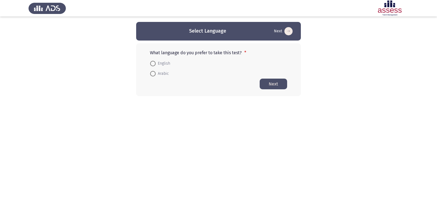
click at [151, 62] on span at bounding box center [152, 63] width 5 height 5
click at [151, 62] on input "English" at bounding box center [152, 63] width 5 height 5
radio input "true"
click at [268, 82] on button "Next" at bounding box center [273, 83] width 27 height 11
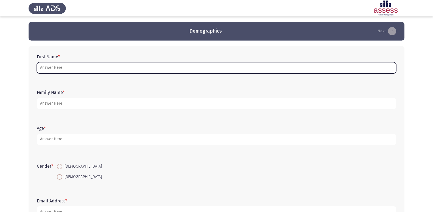
click at [117, 72] on input "First Name *" at bounding box center [216, 67] width 359 height 11
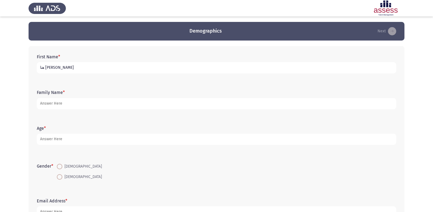
click at [40, 68] on input "هنا [PERSON_NAME]" at bounding box center [216, 67] width 359 height 11
click at [46, 68] on input "هنا [PERSON_NAME]" at bounding box center [216, 67] width 359 height 11
click at [87, 65] on input "هنا [PERSON_NAME]" at bounding box center [216, 67] width 359 height 11
type input "هنا [PERSON_NAME]"
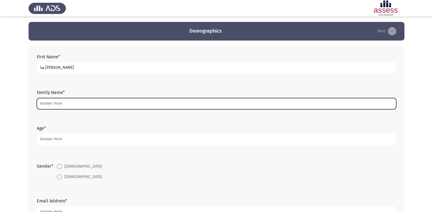
click at [67, 103] on input "Family Name *" at bounding box center [216, 103] width 359 height 11
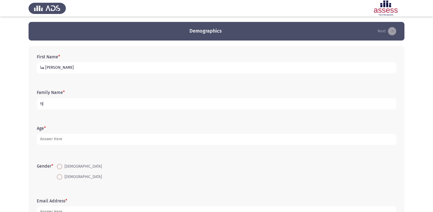
type input "r"
type input "30707170110685"
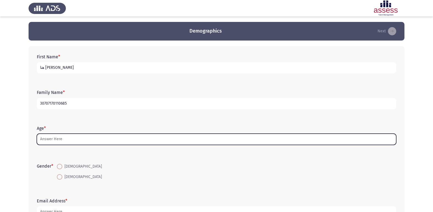
click at [63, 142] on input "Age *" at bounding box center [216, 139] width 359 height 11
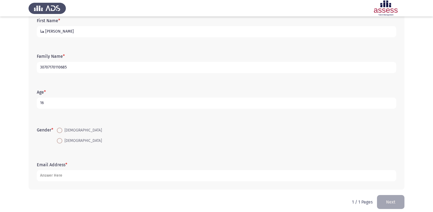
scroll to position [41, 0]
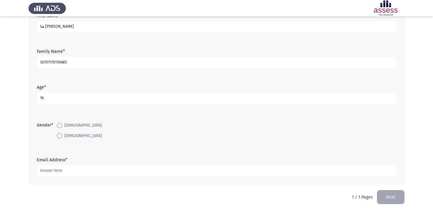
type input "16"
click at [59, 135] on span at bounding box center [59, 135] width 5 height 5
click at [59, 135] on input "[DEMOGRAPHIC_DATA]" at bounding box center [59, 135] width 5 height 5
radio input "true"
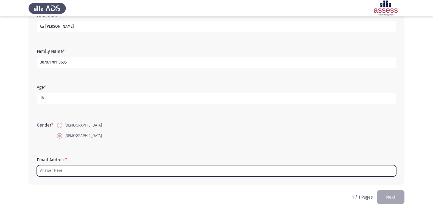
click at [77, 170] on input "Email Address *" at bounding box center [216, 170] width 359 height 11
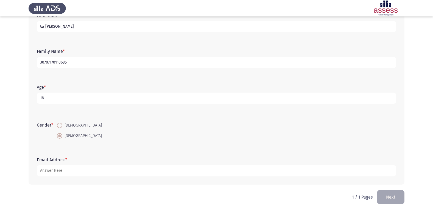
click at [66, 97] on input "16" at bounding box center [216, 98] width 359 height 11
type input "18"
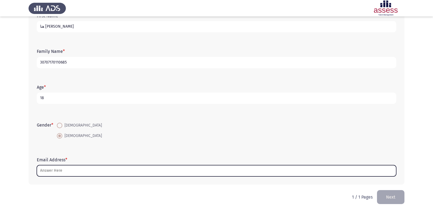
click at [54, 174] on input "Email Address *" at bounding box center [216, 170] width 359 height 11
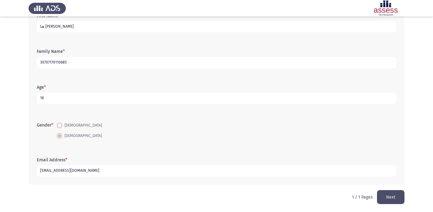
type input "[EMAIL_ADDRESS][DOMAIN_NAME]"
click at [394, 194] on button "Next" at bounding box center [390, 197] width 27 height 14
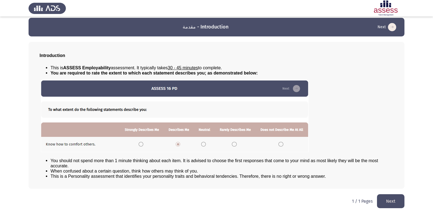
scroll to position [6, 0]
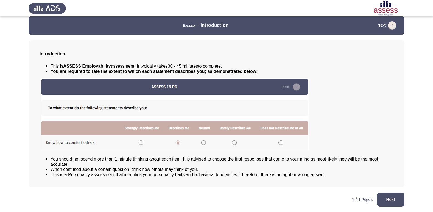
click at [387, 201] on button "Next" at bounding box center [390, 200] width 27 height 14
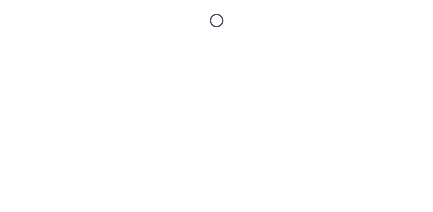
scroll to position [0, 0]
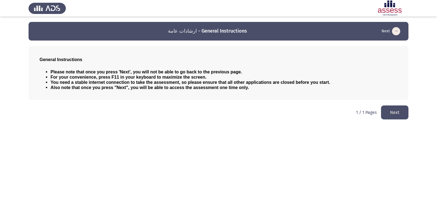
click at [389, 114] on button "Next" at bounding box center [394, 113] width 27 height 14
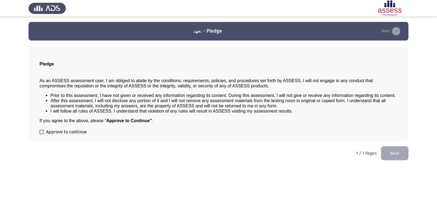
click at [43, 126] on div "Pledge As an ASSESS assessment user, I am obliged to abide by the conditions, r…" at bounding box center [219, 93] width 380 height 95
click at [43, 134] on span at bounding box center [42, 132] width 4 height 4
click at [42, 134] on input "Approve to continue" at bounding box center [41, 134] width 0 height 0
checkbox input "true"
click at [386, 149] on button "Next" at bounding box center [394, 154] width 27 height 14
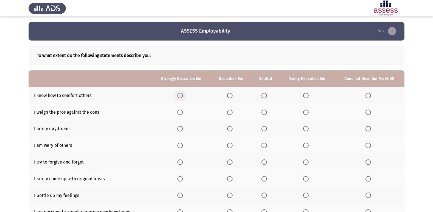
click at [180, 96] on span "Select an option" at bounding box center [179, 95] width 5 height 5
click at [180, 96] on input "Select an option" at bounding box center [179, 95] width 5 height 5
click at [307, 129] on span "Select an option" at bounding box center [305, 128] width 5 height 5
click at [307, 129] on input "Select an option" at bounding box center [305, 128] width 5 height 5
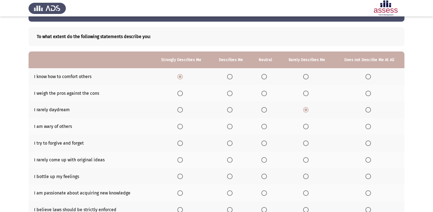
scroll to position [27, 0]
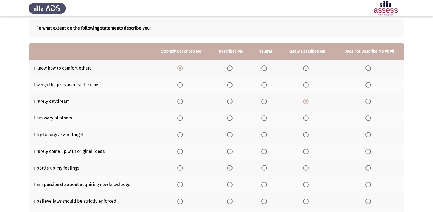
click at [269, 118] on label "Select an option" at bounding box center [265, 118] width 8 height 5
click at [267, 118] on input "Select an option" at bounding box center [263, 118] width 5 height 5
click at [233, 119] on label "Select an option" at bounding box center [231, 118] width 8 height 5
click at [232, 119] on input "Select an option" at bounding box center [229, 118] width 5 height 5
click at [179, 137] on span "Select an option" at bounding box center [179, 134] width 5 height 5
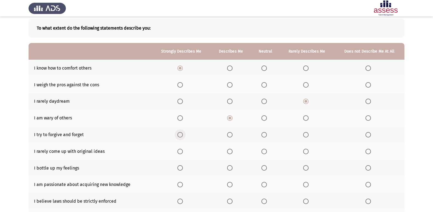
click at [179, 137] on input "Select an option" at bounding box center [179, 134] width 5 height 5
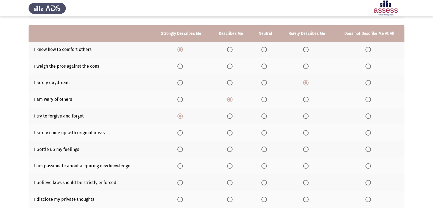
scroll to position [55, 0]
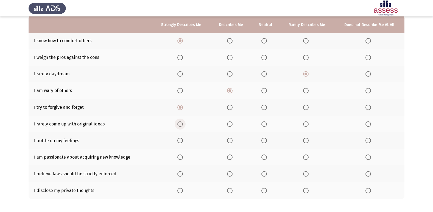
click at [180, 126] on span "Select an option" at bounding box center [179, 124] width 5 height 5
click at [180, 126] on input "Select an option" at bounding box center [179, 124] width 5 height 5
click at [265, 125] on span "Select an option" at bounding box center [263, 124] width 5 height 5
click at [265, 125] on input "Select an option" at bounding box center [263, 124] width 5 height 5
click at [309, 138] on label "Select an option" at bounding box center [307, 140] width 8 height 5
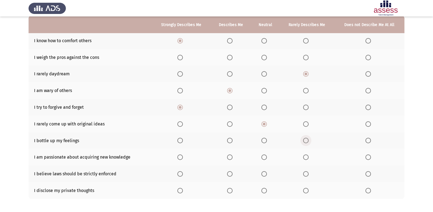
click at [308, 138] on input "Select an option" at bounding box center [305, 140] width 5 height 5
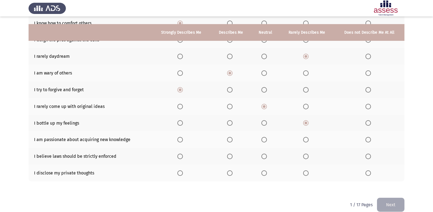
scroll to position [80, 0]
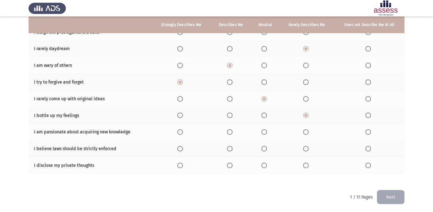
click at [182, 134] on span "Select an option" at bounding box center [179, 131] width 5 height 5
click at [182, 134] on input "Select an option" at bounding box center [179, 131] width 5 height 5
click at [229, 147] on span "Select an option" at bounding box center [229, 148] width 5 height 5
click at [229, 147] on input "Select an option" at bounding box center [229, 148] width 5 height 5
click at [183, 146] on mat-radio-button "Select an option" at bounding box center [181, 149] width 8 height 6
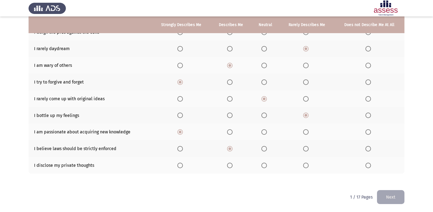
click at [182, 148] on span "Select an option" at bounding box center [179, 148] width 5 height 5
click at [182, 148] on input "Select an option" at bounding box center [179, 148] width 5 height 5
click at [264, 163] on span "Select an option" at bounding box center [263, 165] width 5 height 5
click at [264, 163] on input "Select an option" at bounding box center [263, 165] width 5 height 5
click at [183, 168] on span "Select an option" at bounding box center [179, 165] width 5 height 5
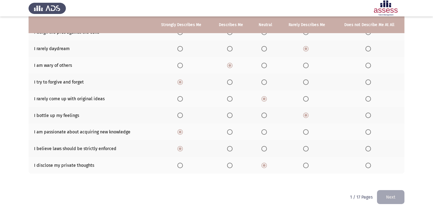
click at [183, 168] on input "Select an option" at bounding box center [179, 165] width 5 height 5
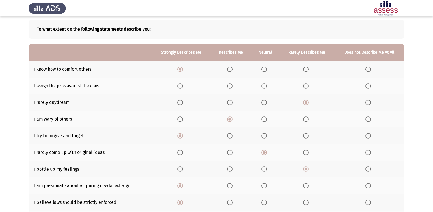
scroll to position [25, 0]
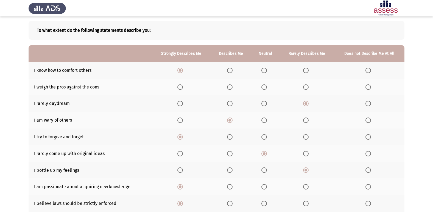
click at [232, 103] on span "Select an option" at bounding box center [229, 103] width 5 height 5
click at [232, 103] on input "Select an option" at bounding box center [229, 103] width 5 height 5
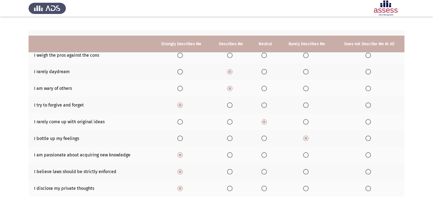
scroll to position [80, 0]
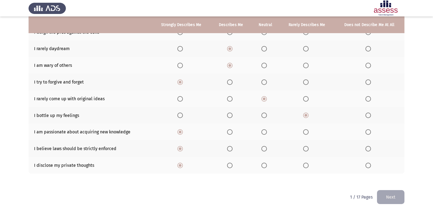
click at [391, 197] on button "Next" at bounding box center [390, 197] width 27 height 14
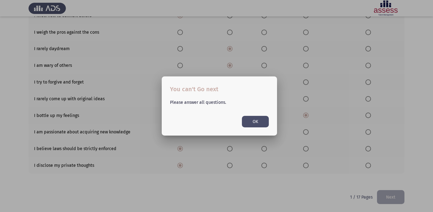
scroll to position [0, 0]
click at [243, 119] on button "OK" at bounding box center [255, 121] width 27 height 11
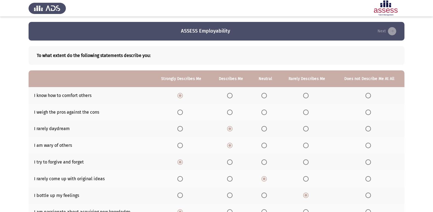
click at [267, 130] on span "Select an option" at bounding box center [263, 128] width 5 height 5
click at [267, 130] on input "Select an option" at bounding box center [263, 128] width 5 height 5
click at [231, 111] on span "Select an option" at bounding box center [229, 112] width 5 height 5
click at [231, 111] on input "Select an option" at bounding box center [229, 112] width 5 height 5
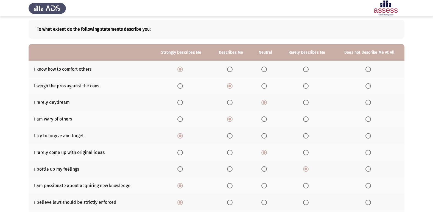
scroll to position [25, 0]
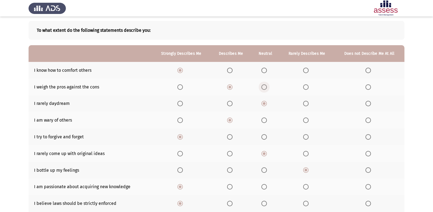
click at [265, 88] on span "Select an option" at bounding box center [263, 87] width 5 height 5
click at [265, 88] on input "Select an option" at bounding box center [263, 87] width 5 height 5
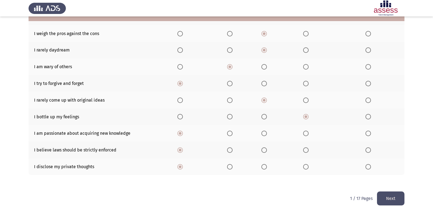
scroll to position [80, 0]
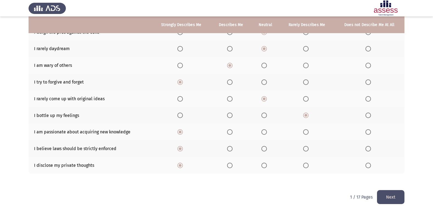
click at [399, 197] on button "Next" at bounding box center [390, 197] width 27 height 14
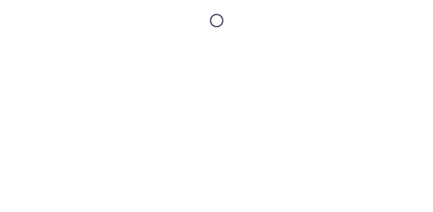
scroll to position [0, 0]
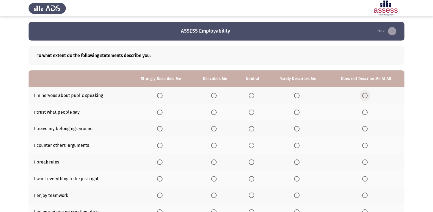
click at [365, 94] on span "Select an option" at bounding box center [364, 95] width 5 height 5
click at [365, 94] on input "Select an option" at bounding box center [364, 95] width 5 height 5
click at [296, 112] on span "Select an option" at bounding box center [296, 112] width 5 height 5
click at [296, 112] on input "Select an option" at bounding box center [296, 112] width 5 height 5
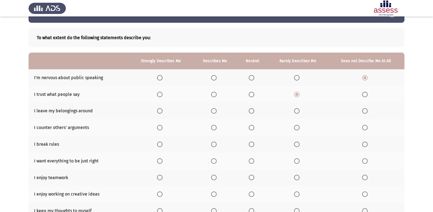
scroll to position [27, 0]
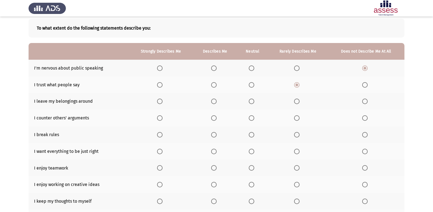
click at [370, 101] on th at bounding box center [366, 101] width 77 height 17
click at [365, 103] on span "Select an option" at bounding box center [364, 101] width 5 height 5
click at [365, 103] on input "Select an option" at bounding box center [364, 101] width 5 height 5
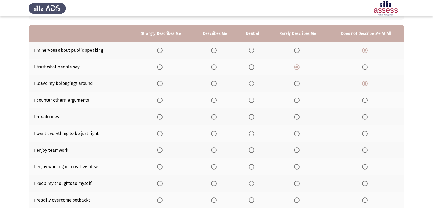
scroll to position [55, 0]
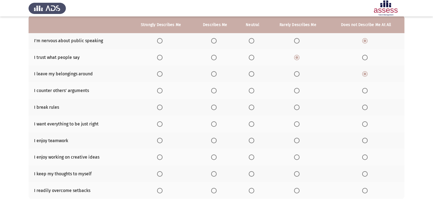
click at [370, 110] on th at bounding box center [366, 107] width 77 height 17
click at [359, 105] on th at bounding box center [366, 107] width 77 height 17
click at [365, 106] on span "Select an option" at bounding box center [364, 107] width 5 height 5
click at [365, 106] on input "Select an option" at bounding box center [364, 107] width 5 height 5
click at [159, 125] on span "Select an option" at bounding box center [159, 124] width 5 height 5
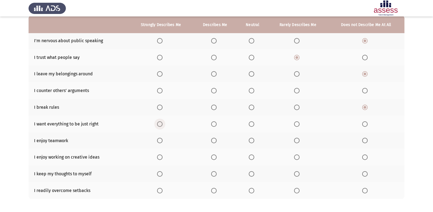
click at [159, 125] on input "Select an option" at bounding box center [159, 124] width 5 height 5
click at [161, 142] on span "Select an option" at bounding box center [159, 140] width 5 height 5
click at [161, 142] on input "Select an option" at bounding box center [159, 140] width 5 height 5
click at [160, 160] on span "Select an option" at bounding box center [159, 157] width 5 height 5
click at [160, 160] on input "Select an option" at bounding box center [159, 157] width 5 height 5
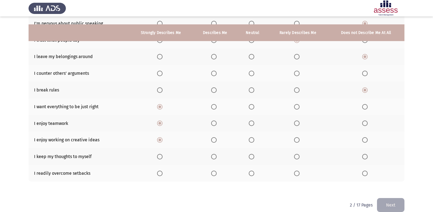
scroll to position [80, 0]
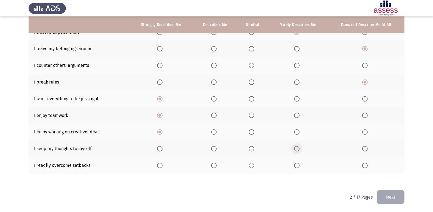
click at [294, 150] on span "Select an option" at bounding box center [296, 148] width 5 height 5
click at [294, 150] on input "Select an option" at bounding box center [296, 148] width 5 height 5
click at [165, 166] on label "Select an option" at bounding box center [161, 165] width 8 height 5
click at [162, 166] on input "Select an option" at bounding box center [159, 165] width 5 height 5
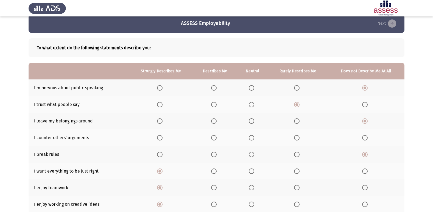
scroll to position [0, 0]
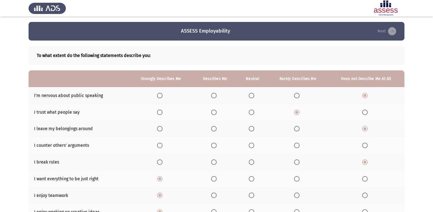
click at [251, 144] on span "Select an option" at bounding box center [251, 145] width 5 height 5
click at [251, 144] on input "Select an option" at bounding box center [251, 145] width 5 height 5
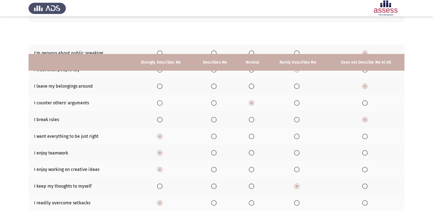
scroll to position [80, 0]
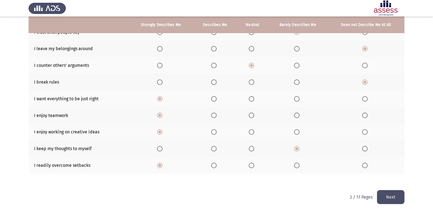
click at [398, 191] on button "Next" at bounding box center [390, 197] width 27 height 14
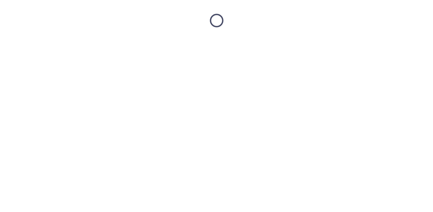
scroll to position [0, 0]
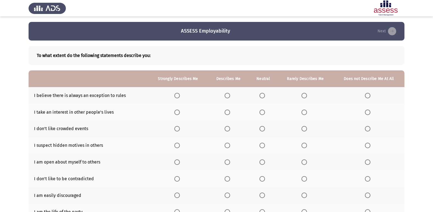
click at [364, 94] on th at bounding box center [368, 95] width 71 height 17
click at [367, 96] on span "Select an option" at bounding box center [367, 95] width 5 height 5
click at [367, 96] on input "Select an option" at bounding box center [367, 95] width 5 height 5
click at [178, 111] on span "Select an option" at bounding box center [176, 112] width 5 height 5
click at [178, 111] on input "Select an option" at bounding box center [176, 112] width 5 height 5
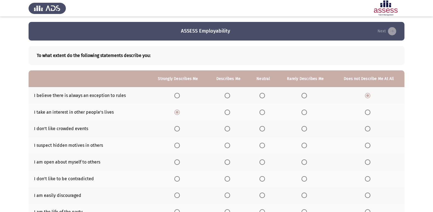
click at [307, 131] on label "Select an option" at bounding box center [305, 128] width 8 height 5
click at [307, 131] on input "Select an option" at bounding box center [303, 128] width 5 height 5
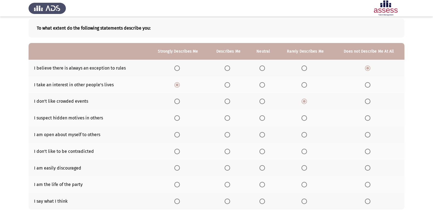
click at [367, 101] on span "Select an option" at bounding box center [367, 101] width 5 height 5
click at [367, 101] on input "Select an option" at bounding box center [367, 101] width 5 height 5
click at [174, 116] on span "Select an option" at bounding box center [176, 118] width 5 height 5
click at [174, 116] on input "Select an option" at bounding box center [176, 118] width 5 height 5
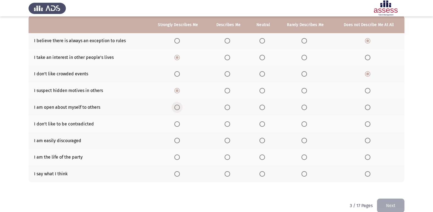
click at [179, 108] on span "Select an option" at bounding box center [176, 107] width 5 height 5
click at [179, 108] on input "Select an option" at bounding box center [176, 107] width 5 height 5
click at [366, 141] on span "Select an option" at bounding box center [367, 140] width 5 height 5
click at [366, 141] on input "Select an option" at bounding box center [367, 140] width 5 height 5
click at [177, 176] on span "Select an option" at bounding box center [176, 173] width 5 height 5
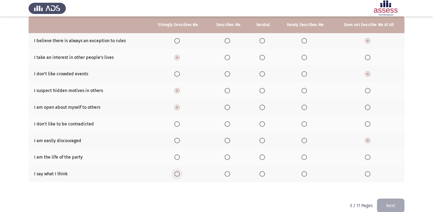
click at [177, 176] on input "Select an option" at bounding box center [176, 173] width 5 height 5
click at [366, 158] on span "Select an option" at bounding box center [367, 157] width 5 height 5
click at [366, 158] on input "Select an option" at bounding box center [367, 157] width 5 height 5
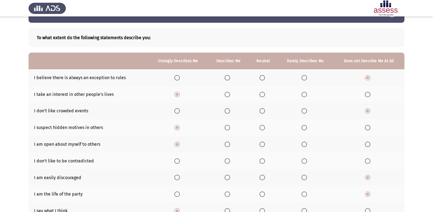
scroll to position [27, 0]
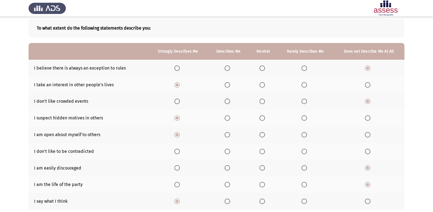
click at [262, 153] on span "Select an option" at bounding box center [261, 151] width 5 height 5
click at [262, 153] on input "Select an option" at bounding box center [261, 151] width 5 height 5
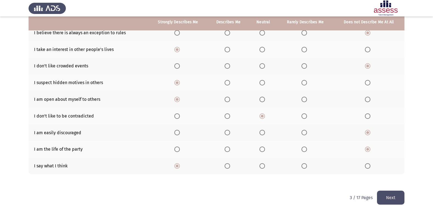
scroll to position [63, 0]
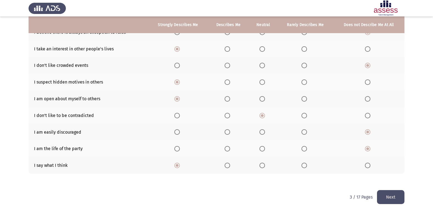
click at [385, 198] on button "Next" at bounding box center [390, 197] width 27 height 14
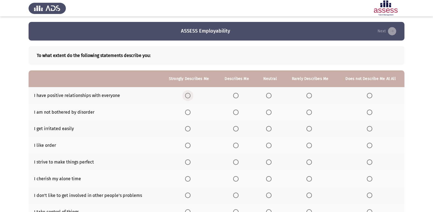
click at [190, 95] on span "Select an option" at bounding box center [187, 95] width 5 height 5
click at [190, 95] on input "Select an option" at bounding box center [187, 95] width 5 height 5
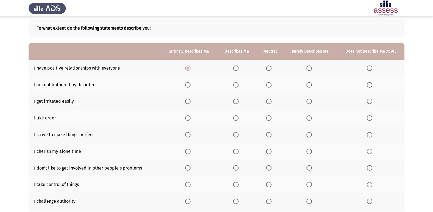
click at [270, 89] on th at bounding box center [269, 85] width 27 height 17
click at [271, 84] on span "Select an option" at bounding box center [268, 84] width 5 height 5
click at [271, 84] on input "Select an option" at bounding box center [268, 84] width 5 height 5
click at [367, 103] on span "Select an option" at bounding box center [369, 101] width 5 height 5
click at [367, 103] on input "Select an option" at bounding box center [369, 101] width 5 height 5
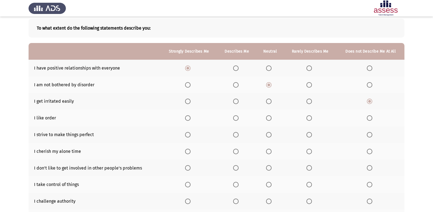
click at [189, 120] on span "Select an option" at bounding box center [187, 118] width 5 height 5
click at [189, 120] on input "Select an option" at bounding box center [187, 118] width 5 height 5
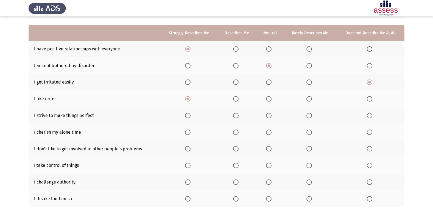
scroll to position [55, 0]
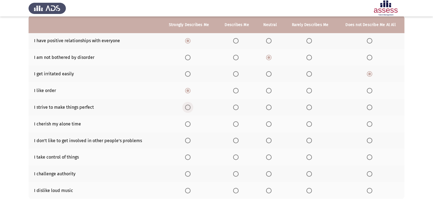
click at [189, 108] on span "Select an option" at bounding box center [187, 107] width 5 height 5
click at [189, 108] on input "Select an option" at bounding box center [187, 107] width 5 height 5
click at [188, 126] on span "Select an option" at bounding box center [187, 124] width 5 height 5
click at [188, 126] on input "Select an option" at bounding box center [187, 124] width 5 height 5
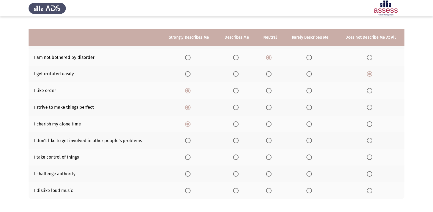
scroll to position [80, 0]
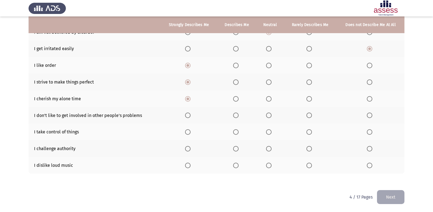
click at [272, 117] on label "Select an option" at bounding box center [270, 115] width 8 height 5
click at [271, 117] on input "Select an option" at bounding box center [268, 115] width 5 height 5
click at [308, 116] on span "Select an option" at bounding box center [308, 115] width 5 height 5
click at [308, 116] on input "Select an option" at bounding box center [308, 115] width 5 height 5
click at [190, 134] on span "Select an option" at bounding box center [187, 131] width 5 height 5
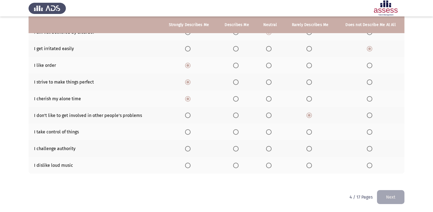
click at [190, 134] on input "Select an option" at bounding box center [187, 131] width 5 height 5
click at [186, 151] on span "Select an option" at bounding box center [187, 148] width 5 height 5
click at [186, 151] on input "Select an option" at bounding box center [187, 148] width 5 height 5
click at [372, 167] on label "Select an option" at bounding box center [371, 165] width 8 height 5
click at [372, 167] on input "Select an option" at bounding box center [369, 165] width 5 height 5
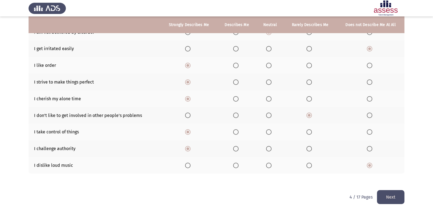
click at [387, 196] on button "Next" at bounding box center [390, 197] width 27 height 14
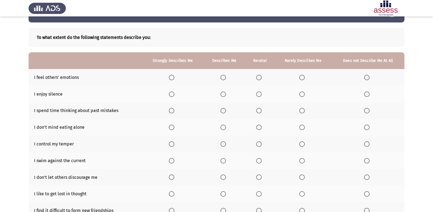
scroll to position [27, 0]
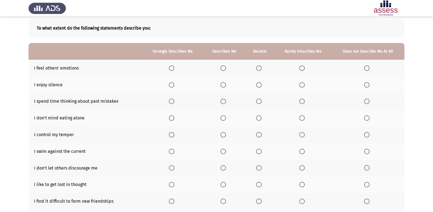
click at [169, 68] on th at bounding box center [172, 68] width 61 height 17
click at [171, 68] on span "Select an option" at bounding box center [171, 68] width 5 height 5
click at [171, 68] on input "Select an option" at bounding box center [171, 68] width 5 height 5
click at [175, 85] on label "Select an option" at bounding box center [173, 84] width 8 height 5
click at [174, 85] on input "Select an option" at bounding box center [171, 84] width 5 height 5
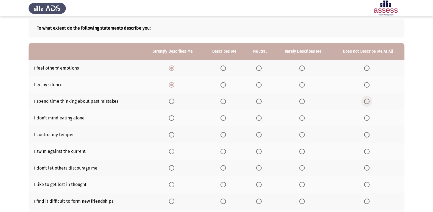
click at [370, 102] on label "Select an option" at bounding box center [368, 101] width 8 height 5
click at [369, 102] on input "Select an option" at bounding box center [366, 101] width 5 height 5
click at [176, 119] on label "Select an option" at bounding box center [173, 118] width 8 height 5
click at [174, 119] on input "Select an option" at bounding box center [171, 118] width 5 height 5
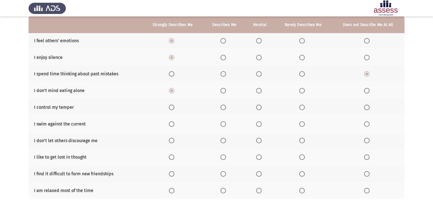
click at [174, 108] on span "Select an option" at bounding box center [171, 107] width 5 height 5
click at [174, 108] on input "Select an option" at bounding box center [171, 107] width 5 height 5
click at [171, 126] on span "Select an option" at bounding box center [171, 124] width 5 height 5
click at [171, 126] on input "Select an option" at bounding box center [171, 124] width 5 height 5
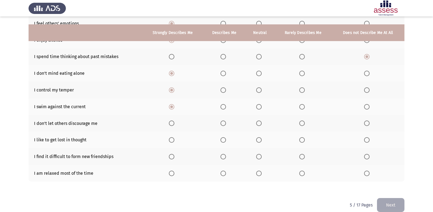
scroll to position [80, 0]
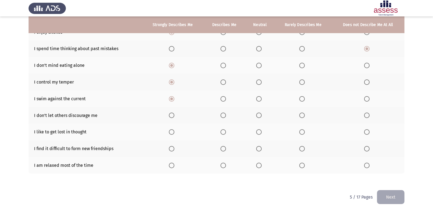
click at [169, 116] on span "Select an option" at bounding box center [171, 115] width 5 height 5
click at [169, 116] on input "Select an option" at bounding box center [171, 115] width 5 height 5
click at [369, 136] on th at bounding box center [367, 132] width 73 height 17
click at [370, 133] on label "Select an option" at bounding box center [368, 131] width 8 height 5
click at [369, 133] on input "Select an option" at bounding box center [366, 131] width 5 height 5
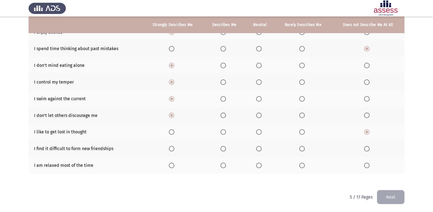
click at [364, 150] on th at bounding box center [367, 148] width 73 height 17
click at [366, 149] on span "Select an option" at bounding box center [366, 148] width 5 height 5
click at [366, 149] on input "Select an option" at bounding box center [366, 148] width 5 height 5
click at [362, 166] on th at bounding box center [367, 165] width 73 height 17
click at [370, 167] on label "Select an option" at bounding box center [368, 165] width 8 height 5
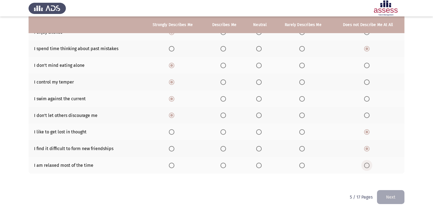
click at [369, 167] on input "Select an option" at bounding box center [366, 165] width 5 height 5
click at [395, 200] on button "Next" at bounding box center [390, 197] width 27 height 14
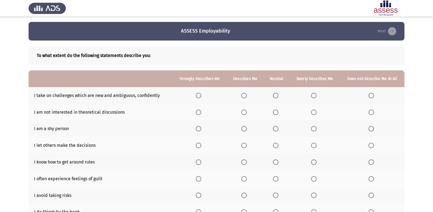
click at [200, 98] on th at bounding box center [200, 95] width 54 height 17
click at [201, 97] on span "Select an option" at bounding box center [198, 95] width 5 height 5
click at [201, 97] on input "Select an option" at bounding box center [198, 95] width 5 height 5
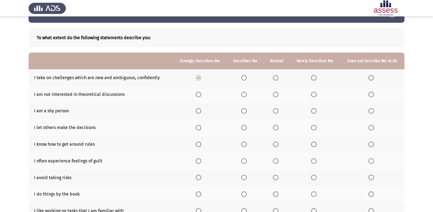
scroll to position [27, 0]
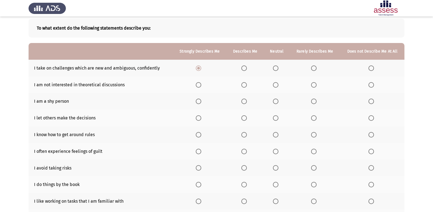
click at [276, 85] on span "Select an option" at bounding box center [275, 84] width 5 height 5
click at [276, 85] on input "Select an option" at bounding box center [275, 84] width 5 height 5
click at [313, 86] on span "Select an option" at bounding box center [313, 84] width 5 height 5
click at [313, 86] on input "Select an option" at bounding box center [313, 84] width 5 height 5
click at [370, 103] on span "Select an option" at bounding box center [370, 101] width 5 height 5
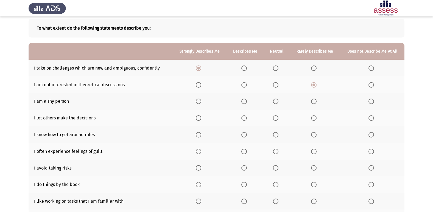
click at [370, 103] on input "Select an option" at bounding box center [370, 101] width 5 height 5
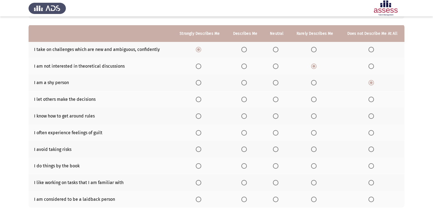
scroll to position [55, 0]
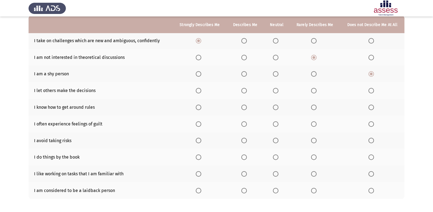
click at [371, 90] on span "Select an option" at bounding box center [370, 90] width 5 height 5
click at [371, 90] on input "Select an option" at bounding box center [370, 90] width 5 height 5
click at [275, 92] on span "Select an option" at bounding box center [275, 90] width 5 height 5
click at [275, 92] on input "Select an option" at bounding box center [275, 90] width 5 height 5
click at [199, 109] on span "Select an option" at bounding box center [198, 107] width 5 height 5
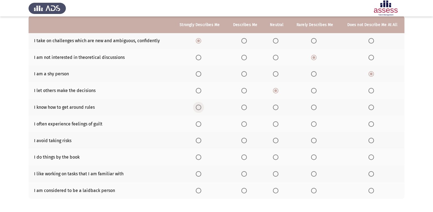
click at [199, 109] on input "Select an option" at bounding box center [198, 107] width 5 height 5
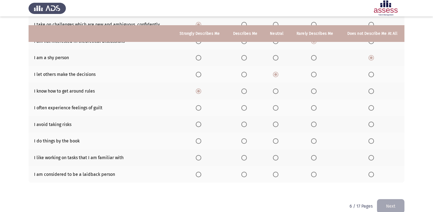
scroll to position [80, 0]
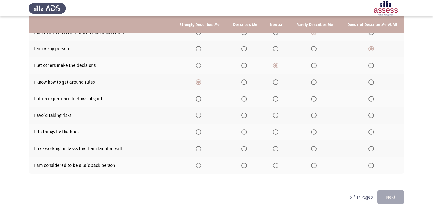
click at [277, 100] on span "Select an option" at bounding box center [275, 98] width 5 height 5
click at [277, 100] on input "Select an option" at bounding box center [275, 98] width 5 height 5
click at [373, 98] on span "Select an option" at bounding box center [370, 98] width 5 height 5
click at [373, 98] on input "Select an option" at bounding box center [370, 98] width 5 height 5
click at [372, 116] on span "Select an option" at bounding box center [370, 115] width 5 height 5
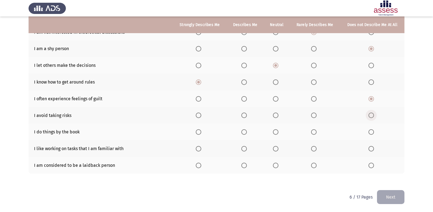
click at [372, 116] on input "Select an option" at bounding box center [370, 115] width 5 height 5
click at [277, 148] on span "Select an option" at bounding box center [275, 148] width 5 height 5
click at [277, 148] on input "Select an option" at bounding box center [275, 148] width 5 height 5
click at [314, 164] on span "Select an option" at bounding box center [313, 165] width 5 height 5
click at [314, 164] on input "Select an option" at bounding box center [313, 165] width 5 height 5
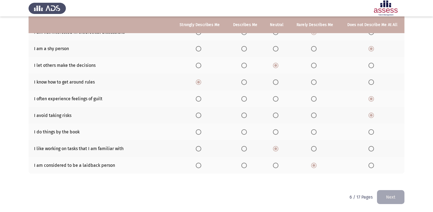
click at [278, 133] on span "Select an option" at bounding box center [275, 131] width 5 height 5
click at [278, 133] on input "Select an option" at bounding box center [275, 131] width 5 height 5
click at [248, 134] on label "Select an option" at bounding box center [245, 131] width 8 height 5
click at [247, 134] on input "Select an option" at bounding box center [243, 131] width 5 height 5
click at [393, 199] on button "Next" at bounding box center [390, 197] width 27 height 14
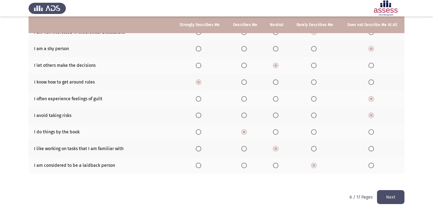
scroll to position [0, 0]
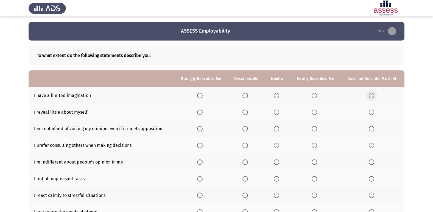
click at [372, 95] on span "Select an option" at bounding box center [370, 95] width 5 height 5
click at [372, 95] on input "Select an option" at bounding box center [370, 95] width 5 height 5
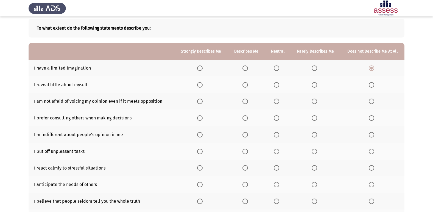
click at [247, 85] on span "Select an option" at bounding box center [244, 84] width 5 height 5
click at [247, 85] on input "Select an option" at bounding box center [244, 84] width 5 height 5
click at [202, 101] on span "Select an option" at bounding box center [199, 101] width 5 height 5
click at [202, 101] on input "Select an option" at bounding box center [199, 101] width 5 height 5
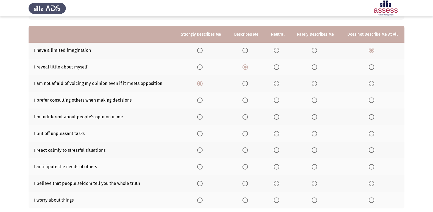
scroll to position [55, 0]
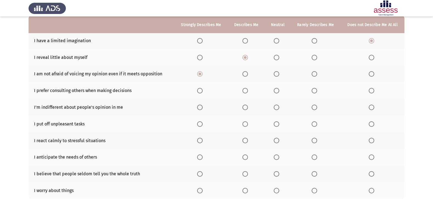
click at [313, 92] on span "Select an option" at bounding box center [313, 90] width 5 height 5
click at [313, 92] on input "Select an option" at bounding box center [313, 90] width 5 height 5
click at [371, 93] on span "Select an option" at bounding box center [370, 90] width 5 height 5
click at [371, 93] on input "Select an option" at bounding box center [370, 90] width 5 height 5
click at [375, 108] on label "Select an option" at bounding box center [372, 107] width 8 height 5
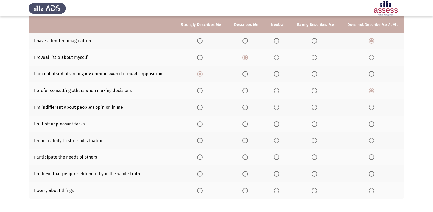
click at [374, 108] on input "Select an option" at bounding box center [370, 107] width 5 height 5
drag, startPoint x: 195, startPoint y: 140, endPoint x: 201, endPoint y: 142, distance: 6.3
click at [195, 140] on th at bounding box center [201, 141] width 54 height 17
click at [201, 142] on span "Select an option" at bounding box center [199, 140] width 5 height 5
click at [201, 142] on input "Select an option" at bounding box center [199, 140] width 5 height 5
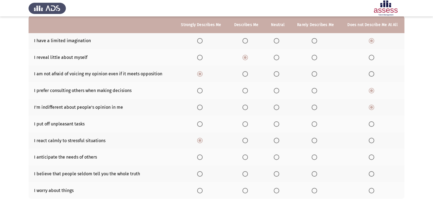
click at [199, 173] on span "Select an option" at bounding box center [199, 173] width 5 height 5
click at [199, 173] on input "Select an option" at bounding box center [199, 173] width 5 height 5
click at [246, 172] on span "Select an option" at bounding box center [244, 173] width 5 height 5
click at [246, 172] on input "Select an option" at bounding box center [244, 173] width 5 height 5
click at [367, 190] on th at bounding box center [372, 190] width 64 height 17
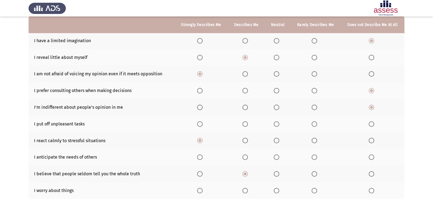
click at [371, 191] on span "Select an option" at bounding box center [370, 190] width 5 height 5
click at [371, 191] on input "Select an option" at bounding box center [370, 190] width 5 height 5
click at [311, 188] on th at bounding box center [315, 190] width 50 height 17
click at [314, 191] on span "Select an option" at bounding box center [313, 190] width 5 height 5
click at [314, 191] on input "Select an option" at bounding box center [313, 190] width 5 height 5
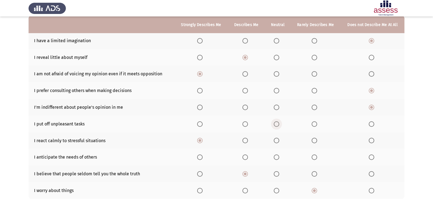
click at [277, 123] on span "Select an option" at bounding box center [276, 124] width 5 height 5
click at [277, 123] on input "Select an option" at bounding box center [276, 124] width 5 height 5
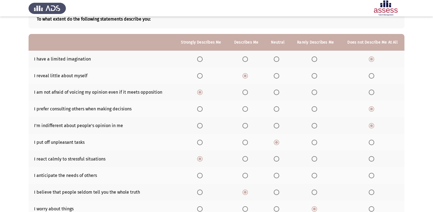
scroll to position [27, 0]
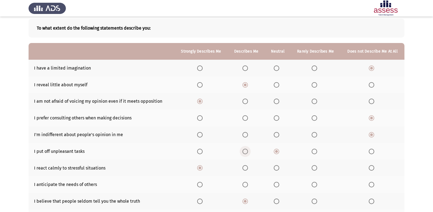
click at [243, 152] on span "Select an option" at bounding box center [244, 151] width 5 height 5
click at [243, 152] on input "Select an option" at bounding box center [244, 151] width 5 height 5
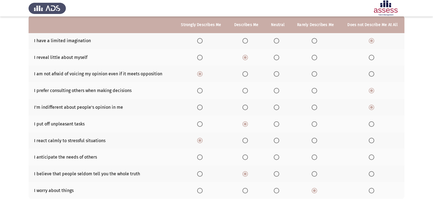
click at [279, 124] on span "Select an option" at bounding box center [276, 124] width 5 height 5
click at [279, 124] on input "Select an option" at bounding box center [276, 124] width 5 height 5
click at [315, 125] on span "Select an option" at bounding box center [313, 124] width 5 height 5
click at [315, 125] on input "Select an option" at bounding box center [313, 124] width 5 height 5
click at [370, 124] on span "Select an option" at bounding box center [370, 124] width 5 height 5
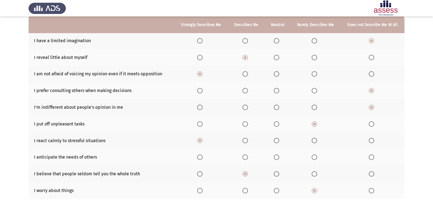
click at [370, 124] on input "Select an option" at bounding box center [370, 124] width 5 height 5
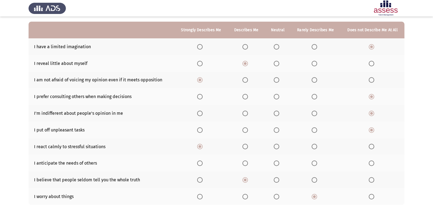
scroll to position [80, 0]
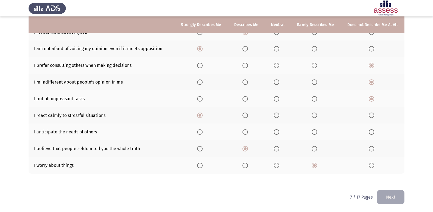
click at [396, 195] on button "Next" at bounding box center [390, 197] width 27 height 14
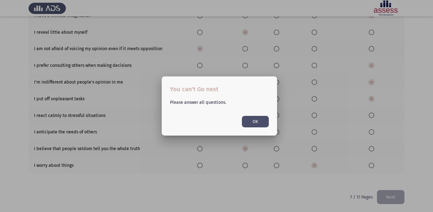
click at [247, 119] on button "OK" at bounding box center [255, 121] width 27 height 11
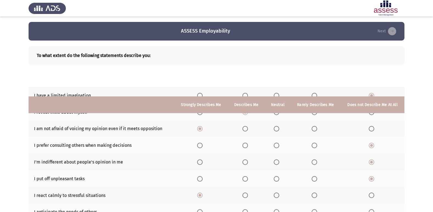
scroll to position [80, 0]
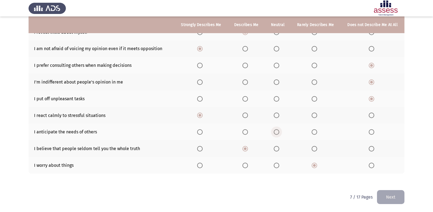
click at [279, 132] on span "Select an option" at bounding box center [276, 131] width 5 height 5
click at [279, 132] on input "Select an option" at bounding box center [276, 131] width 5 height 5
click at [398, 197] on button "Next" at bounding box center [390, 197] width 27 height 14
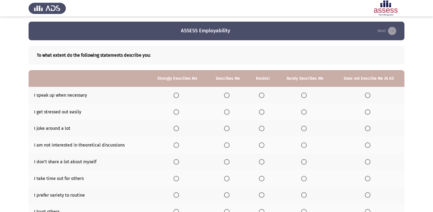
scroll to position [0, 0]
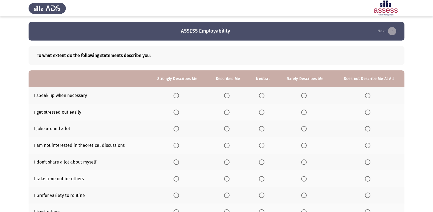
click at [175, 98] on span "Select an option" at bounding box center [175, 95] width 5 height 5
click at [175, 98] on input "Select an option" at bounding box center [175, 95] width 5 height 5
click at [371, 114] on label "Select an option" at bounding box center [369, 112] width 8 height 5
click at [370, 114] on input "Select an option" at bounding box center [367, 112] width 5 height 5
click at [260, 132] on span "Select an option" at bounding box center [261, 128] width 5 height 5
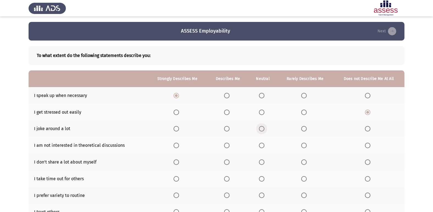
click at [260, 132] on input "Select an option" at bounding box center [261, 128] width 5 height 5
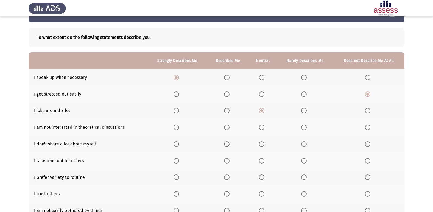
scroll to position [27, 0]
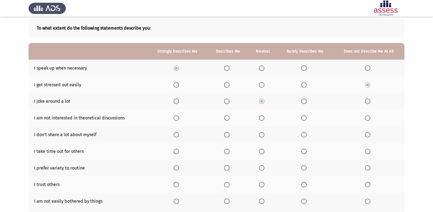
click at [262, 117] on span "Select an option" at bounding box center [261, 118] width 5 height 5
click at [262, 117] on input "Select an option" at bounding box center [261, 118] width 5 height 5
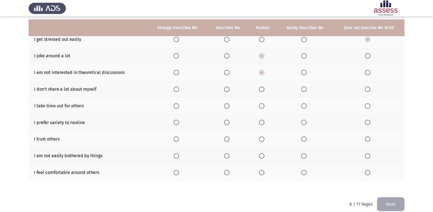
scroll to position [80, 0]
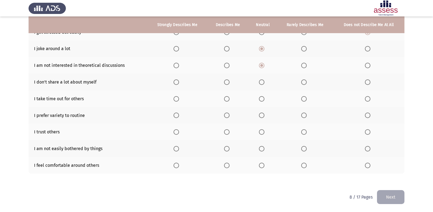
click at [227, 85] on span "Select an option" at bounding box center [226, 82] width 5 height 5
click at [227, 85] on input "Select an option" at bounding box center [226, 82] width 5 height 5
click at [263, 98] on span "Select an option" at bounding box center [261, 98] width 5 height 5
click at [263, 98] on input "Select an option" at bounding box center [261, 98] width 5 height 5
click at [227, 116] on span "Select an option" at bounding box center [226, 115] width 5 height 5
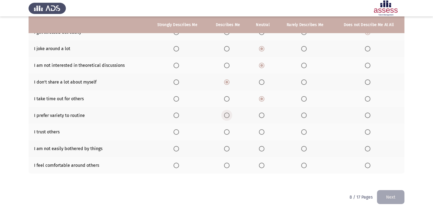
click at [227, 116] on input "Select an option" at bounding box center [226, 115] width 5 height 5
click at [263, 131] on span "Select an option" at bounding box center [261, 131] width 5 height 5
click at [263, 131] on input "Select an option" at bounding box center [261, 131] width 5 height 5
click at [177, 148] on span "Select an option" at bounding box center [175, 148] width 5 height 5
click at [177, 148] on input "Select an option" at bounding box center [175, 148] width 5 height 5
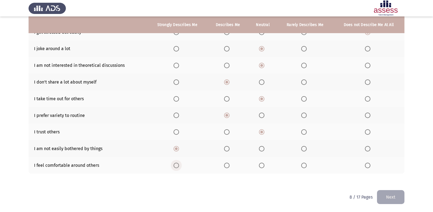
click at [174, 167] on span "Select an option" at bounding box center [175, 165] width 5 height 5
click at [174, 167] on input "Select an option" at bounding box center [175, 165] width 5 height 5
click at [407, 196] on html "ASSESS Employability Next To what extent do the following statements describe y…" at bounding box center [216, 66] width 433 height 292
click at [399, 200] on button "Next" at bounding box center [390, 197] width 27 height 14
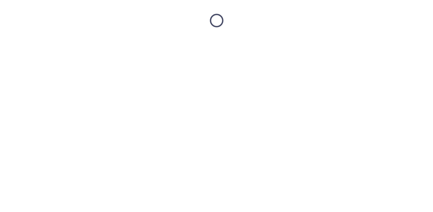
scroll to position [0, 0]
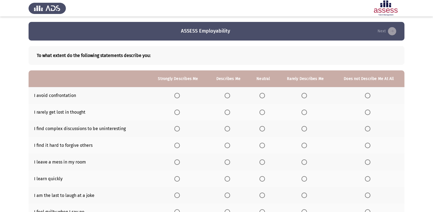
click at [178, 111] on span "Select an option" at bounding box center [176, 112] width 5 height 5
click at [178, 111] on input "Select an option" at bounding box center [176, 112] width 5 height 5
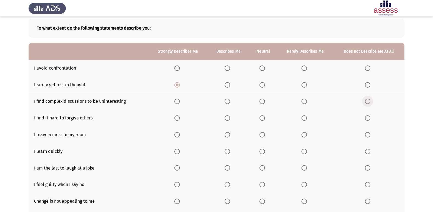
click at [370, 103] on span "Select an option" at bounding box center [367, 101] width 5 height 5
click at [370, 103] on input "Select an option" at bounding box center [367, 101] width 5 height 5
click at [372, 118] on label "Select an option" at bounding box center [369, 118] width 8 height 5
click at [370, 118] on input "Select an option" at bounding box center [367, 118] width 5 height 5
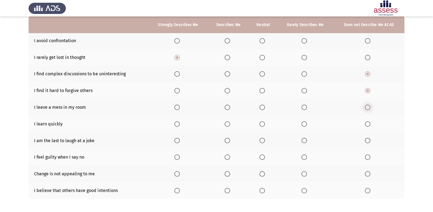
click at [369, 108] on span "Select an option" at bounding box center [367, 107] width 5 height 5
click at [369, 108] on input "Select an option" at bounding box center [367, 107] width 5 height 5
click at [179, 126] on span "Select an option" at bounding box center [176, 124] width 5 height 5
click at [179, 126] on input "Select an option" at bounding box center [176, 124] width 5 height 5
click at [304, 141] on span "Select an option" at bounding box center [303, 140] width 5 height 5
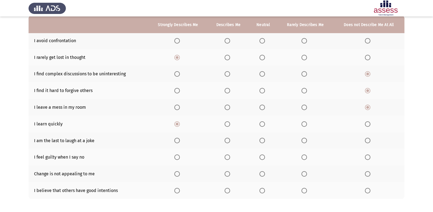
click at [304, 141] on input "Select an option" at bounding box center [303, 140] width 5 height 5
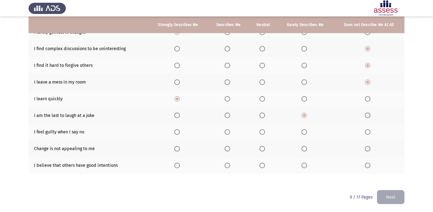
click at [369, 133] on span "Select an option" at bounding box center [367, 131] width 5 height 5
click at [369, 133] on input "Select an option" at bounding box center [367, 131] width 5 height 5
click at [369, 149] on span "Select an option" at bounding box center [367, 148] width 5 height 5
click at [369, 149] on input "Select an option" at bounding box center [367, 148] width 5 height 5
click at [262, 163] on span "Select an option" at bounding box center [261, 165] width 5 height 5
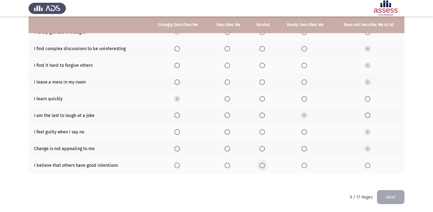
click at [262, 163] on input "Select an option" at bounding box center [261, 165] width 5 height 5
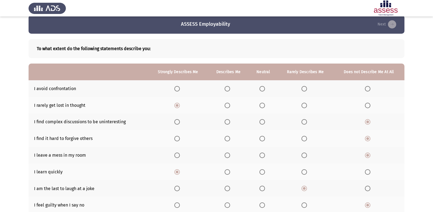
scroll to position [0, 0]
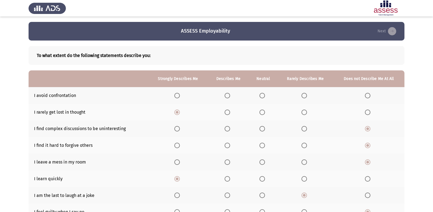
click at [260, 97] on span "Select an option" at bounding box center [261, 95] width 5 height 5
click at [260, 97] on input "Select an option" at bounding box center [261, 95] width 5 height 5
click at [305, 96] on span "Select an option" at bounding box center [303, 95] width 5 height 5
click at [305, 96] on input "Select an option" at bounding box center [303, 95] width 5 height 5
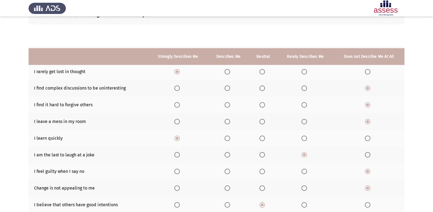
scroll to position [80, 0]
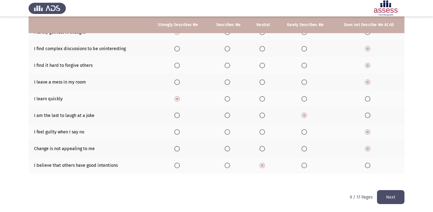
click at [393, 199] on button "Next" at bounding box center [390, 197] width 27 height 14
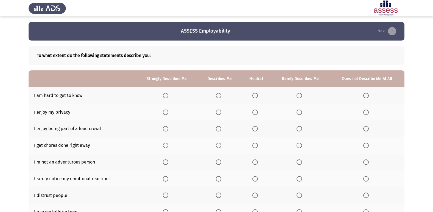
click at [300, 97] on span "Select an option" at bounding box center [298, 95] width 5 height 5
click at [300, 97] on input "Select an option" at bounding box center [298, 95] width 5 height 5
click at [166, 114] on span "Select an option" at bounding box center [165, 112] width 5 height 5
click at [166, 114] on input "Select an option" at bounding box center [165, 112] width 5 height 5
click at [165, 130] on span "Select an option" at bounding box center [165, 128] width 5 height 5
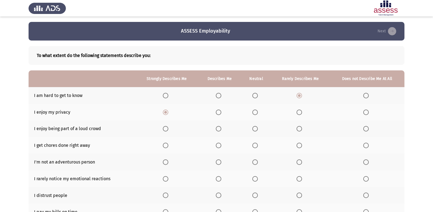
click at [165, 130] on input "Select an option" at bounding box center [165, 128] width 5 height 5
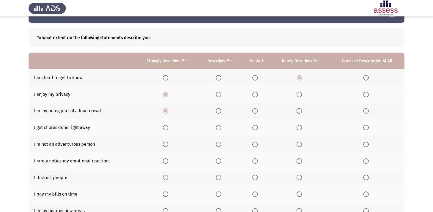
scroll to position [27, 0]
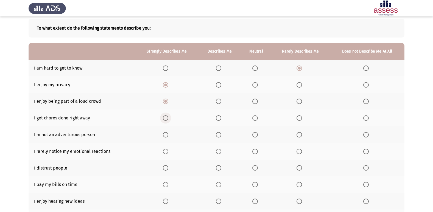
click at [164, 119] on span "Select an option" at bounding box center [165, 118] width 5 height 5
click at [164, 119] on input "Select an option" at bounding box center [165, 118] width 5 height 5
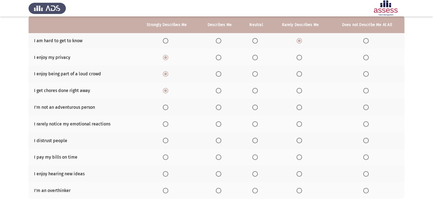
click at [367, 106] on span "Select an option" at bounding box center [365, 107] width 5 height 5
click at [367, 106] on input "Select an option" at bounding box center [365, 107] width 5 height 5
click at [165, 126] on span "Select an option" at bounding box center [165, 124] width 5 height 5
click at [165, 126] on input "Select an option" at bounding box center [165, 124] width 5 height 5
click at [252, 139] on span "Select an option" at bounding box center [254, 140] width 5 height 5
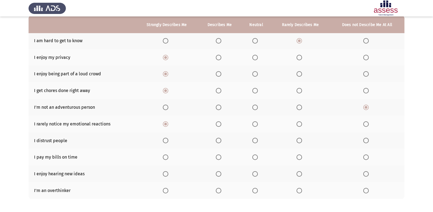
click at [252, 139] on input "Select an option" at bounding box center [254, 140] width 5 height 5
click at [166, 158] on span "Select an option" at bounding box center [165, 157] width 5 height 5
click at [166, 158] on input "Select an option" at bounding box center [165, 157] width 5 height 5
click at [165, 174] on span "Select an option" at bounding box center [165, 173] width 5 height 5
click at [165, 174] on input "Select an option" at bounding box center [165, 173] width 5 height 5
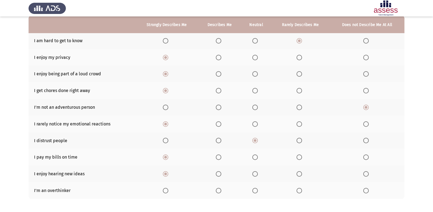
click at [365, 192] on span "Select an option" at bounding box center [365, 190] width 5 height 5
click at [365, 192] on input "Select an option" at bounding box center [365, 190] width 5 height 5
click at [302, 192] on span "Select an option" at bounding box center [298, 190] width 5 height 5
click at [302, 192] on input "Select an option" at bounding box center [298, 190] width 5 height 5
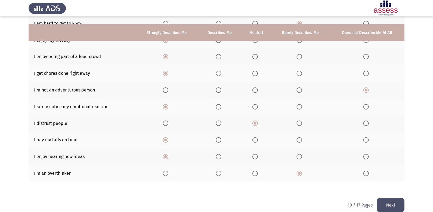
scroll to position [80, 0]
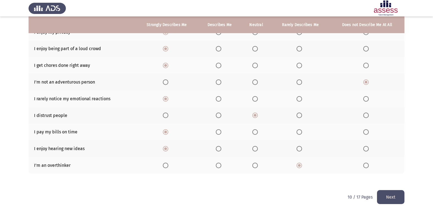
click at [396, 199] on button "Next" at bounding box center [390, 197] width 27 height 14
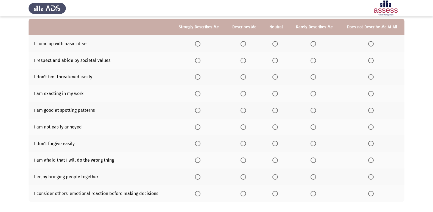
scroll to position [0, 0]
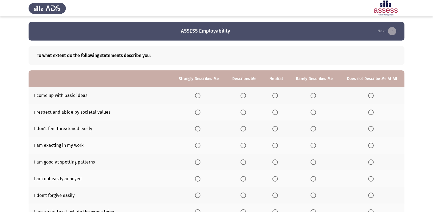
click at [311, 96] on span "Select an option" at bounding box center [312, 95] width 5 height 5
click at [311, 96] on input "Select an option" at bounding box center [312, 95] width 5 height 5
click at [246, 112] on span "Select an option" at bounding box center [242, 112] width 5 height 5
click at [246, 112] on input "Select an option" at bounding box center [242, 112] width 5 height 5
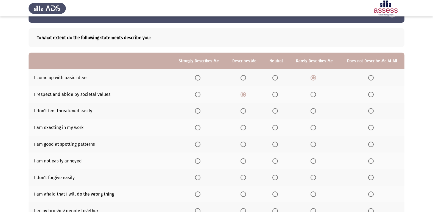
scroll to position [27, 0]
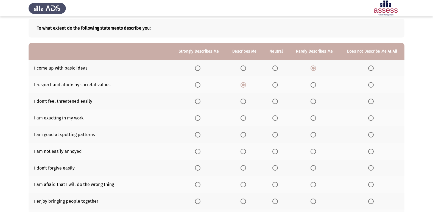
click at [200, 100] on span "Select an option" at bounding box center [197, 101] width 5 height 5
click at [200, 100] on input "Select an option" at bounding box center [197, 101] width 5 height 5
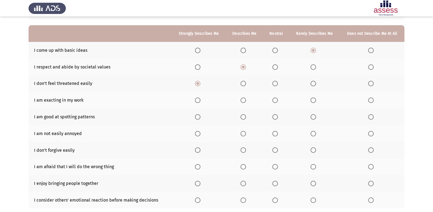
scroll to position [55, 0]
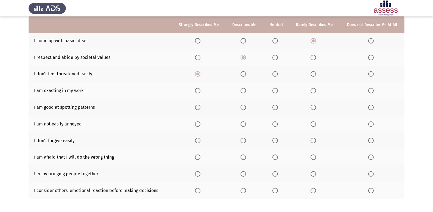
click at [199, 108] on span "Select an option" at bounding box center [197, 107] width 5 height 5
click at [199, 108] on input "Select an option" at bounding box center [197, 107] width 5 height 5
click at [202, 125] on label "Select an option" at bounding box center [199, 124] width 8 height 5
click at [200, 125] on input "Select an option" at bounding box center [197, 124] width 5 height 5
click at [368, 139] on span "Select an option" at bounding box center [370, 140] width 5 height 5
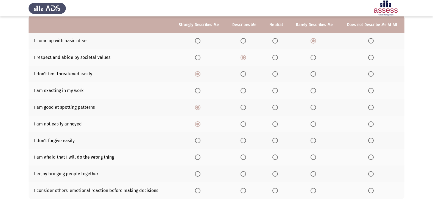
click at [368, 139] on input "Select an option" at bounding box center [370, 140] width 5 height 5
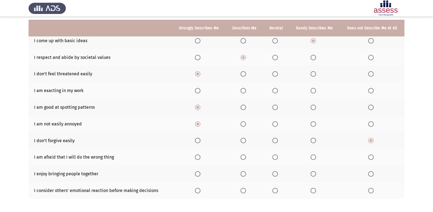
scroll to position [80, 0]
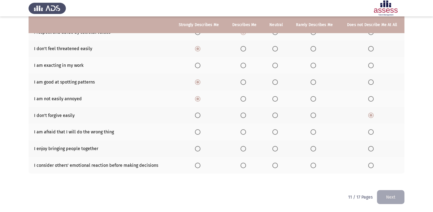
click at [371, 132] on span "Select an option" at bounding box center [371, 132] width 0 height 0
click at [370, 132] on input "Select an option" at bounding box center [370, 131] width 5 height 5
click at [308, 130] on th at bounding box center [314, 132] width 50 height 17
click at [314, 133] on span "Select an option" at bounding box center [312, 131] width 5 height 5
click at [314, 133] on input "Select an option" at bounding box center [312, 131] width 5 height 5
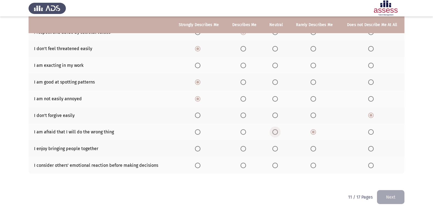
click at [277, 131] on span "Select an option" at bounding box center [274, 131] width 5 height 5
click at [277, 131] on input "Select an option" at bounding box center [274, 131] width 5 height 5
click at [199, 130] on span "Select an option" at bounding box center [197, 131] width 5 height 5
click at [199, 130] on input "Select an option" at bounding box center [197, 131] width 5 height 5
click at [243, 135] on span "Select an option" at bounding box center [242, 131] width 5 height 5
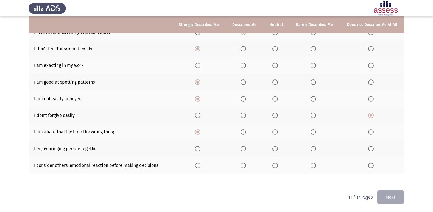
click at [243, 135] on input "Select an option" at bounding box center [242, 131] width 5 height 5
click at [274, 131] on span "Select an option" at bounding box center [274, 131] width 5 height 5
click at [274, 131] on input "Select an option" at bounding box center [274, 131] width 5 height 5
click at [199, 150] on span "Select an option" at bounding box center [197, 148] width 5 height 5
click at [199, 150] on input "Select an option" at bounding box center [197, 148] width 5 height 5
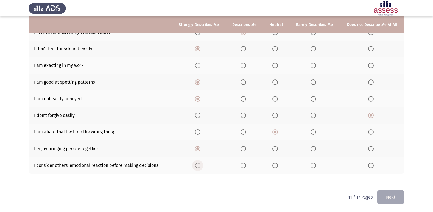
click at [197, 165] on span "Select an option" at bounding box center [197, 165] width 5 height 5
click at [197, 165] on input "Select an option" at bounding box center [197, 165] width 5 height 5
click at [244, 170] on th at bounding box center [244, 165] width 37 height 17
click at [244, 165] on span "Select an option" at bounding box center [242, 165] width 5 height 5
click at [244, 165] on input "Select an option" at bounding box center [242, 165] width 5 height 5
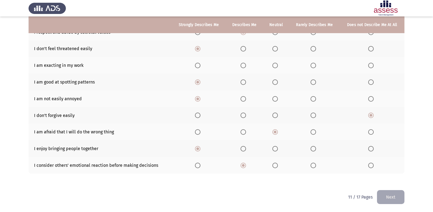
click at [197, 165] on span "Select an option" at bounding box center [197, 165] width 5 height 5
click at [197, 165] on input "Select an option" at bounding box center [197, 165] width 5 height 5
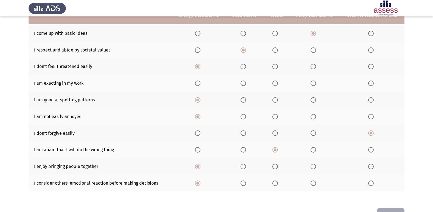
scroll to position [53, 0]
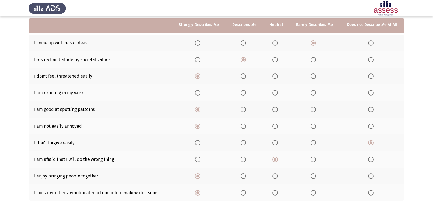
click at [199, 92] on span "Select an option" at bounding box center [197, 92] width 5 height 5
click at [199, 92] on input "Select an option" at bounding box center [197, 92] width 5 height 5
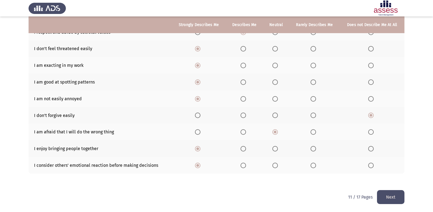
click at [408, 199] on html "ASSESS Employability Next To what extent do the following statements describe y…" at bounding box center [216, 66] width 433 height 292
click at [401, 198] on button "Next" at bounding box center [390, 197] width 27 height 14
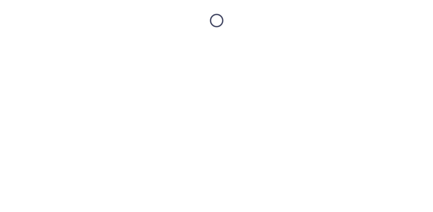
scroll to position [0, 0]
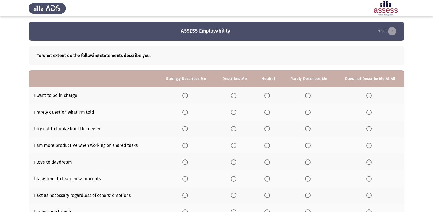
click at [233, 96] on span "Select an option" at bounding box center [233, 95] width 5 height 5
click at [233, 96] on input "Select an option" at bounding box center [233, 95] width 5 height 5
click at [269, 95] on span "Select an option" at bounding box center [266, 95] width 5 height 5
click at [269, 95] on input "Select an option" at bounding box center [266, 95] width 5 height 5
click at [233, 98] on span "Select an option" at bounding box center [233, 95] width 5 height 5
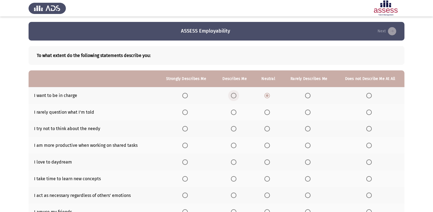
click at [233, 98] on input "Select an option" at bounding box center [233, 95] width 5 height 5
click at [187, 111] on span "Select an option" at bounding box center [184, 112] width 5 height 5
click at [187, 111] on input "Select an option" at bounding box center [184, 112] width 5 height 5
click at [184, 129] on span "Select an option" at bounding box center [184, 128] width 5 height 5
click at [184, 129] on input "Select an option" at bounding box center [184, 128] width 5 height 5
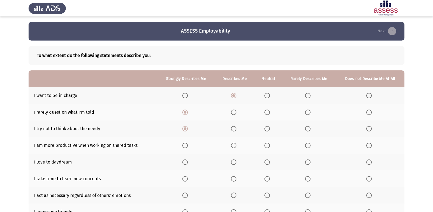
scroll to position [27, 0]
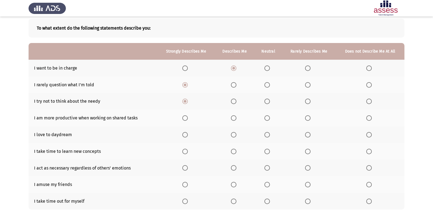
click at [307, 118] on span "Select an option" at bounding box center [307, 118] width 5 height 5
click at [307, 118] on input "Select an option" at bounding box center [307, 118] width 5 height 5
click at [365, 119] on th at bounding box center [370, 118] width 69 height 17
click at [266, 119] on span "Select an option" at bounding box center [266, 118] width 5 height 5
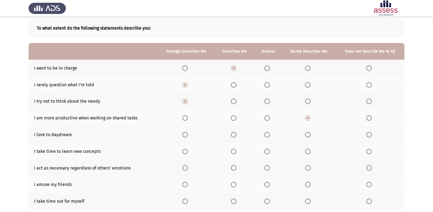
click at [266, 119] on input "Select an option" at bounding box center [266, 118] width 5 height 5
click at [307, 117] on span "Select an option" at bounding box center [307, 118] width 5 height 5
click at [307, 117] on input "Select an option" at bounding box center [307, 118] width 5 height 5
click at [266, 120] on span "Select an option" at bounding box center [266, 118] width 5 height 5
click at [266, 120] on input "Select an option" at bounding box center [266, 118] width 5 height 5
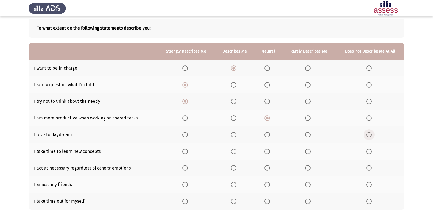
click at [371, 136] on span "Select an option" at bounding box center [368, 134] width 5 height 5
click at [371, 136] on input "Select an option" at bounding box center [368, 134] width 5 height 5
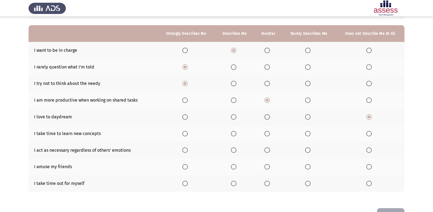
scroll to position [55, 0]
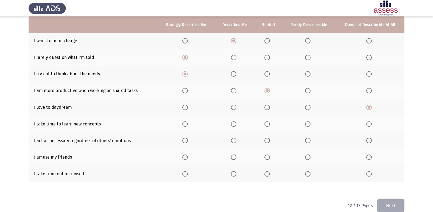
click at [268, 108] on span "Select an option" at bounding box center [266, 107] width 5 height 5
click at [268, 108] on input "Select an option" at bounding box center [266, 107] width 5 height 5
click at [309, 106] on span "Select an option" at bounding box center [307, 107] width 5 height 5
click at [309, 106] on input "Select an option" at bounding box center [307, 107] width 5 height 5
click at [370, 106] on span "Select an option" at bounding box center [368, 107] width 5 height 5
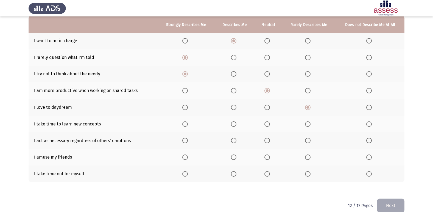
click at [370, 106] on input "Select an option" at bounding box center [368, 107] width 5 height 5
click at [371, 125] on span "Select an option" at bounding box center [368, 124] width 5 height 5
click at [371, 125] on input "Select an option" at bounding box center [368, 124] width 5 height 5
click at [188, 140] on span "Select an option" at bounding box center [184, 140] width 5 height 5
click at [188, 140] on input "Select an option" at bounding box center [184, 140] width 5 height 5
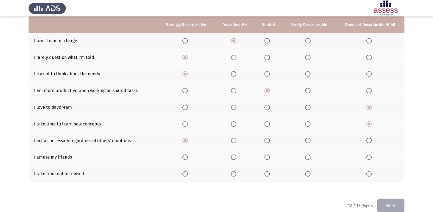
click at [269, 173] on span "Select an option" at bounding box center [266, 173] width 5 height 5
click at [269, 173] on input "Select an option" at bounding box center [266, 173] width 5 height 5
click at [268, 160] on span "Select an option" at bounding box center [266, 157] width 5 height 5
click at [268, 160] on input "Select an option" at bounding box center [266, 157] width 5 height 5
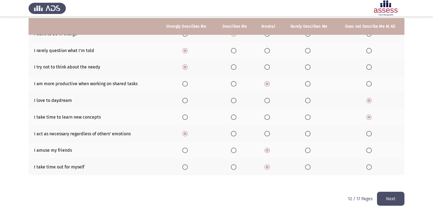
scroll to position [63, 0]
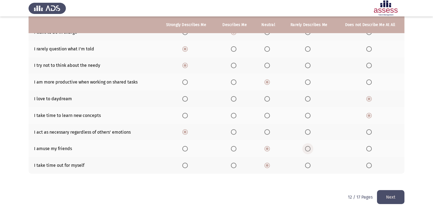
click at [306, 150] on span "Select an option" at bounding box center [307, 148] width 5 height 5
click at [306, 150] on input "Select an option" at bounding box center [307, 148] width 5 height 5
click at [387, 196] on button "Next" at bounding box center [390, 197] width 27 height 14
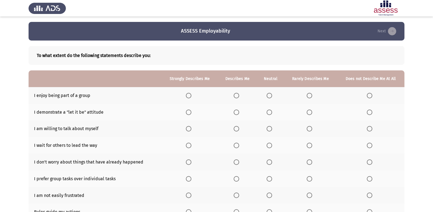
click at [267, 96] on span "Select an option" at bounding box center [268, 95] width 5 height 5
click at [267, 96] on input "Select an option" at bounding box center [268, 95] width 5 height 5
click at [373, 112] on label "Select an option" at bounding box center [371, 112] width 8 height 5
click at [372, 112] on input "Select an option" at bounding box center [369, 112] width 5 height 5
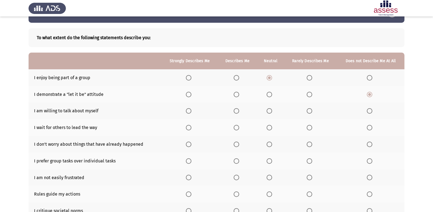
scroll to position [27, 0]
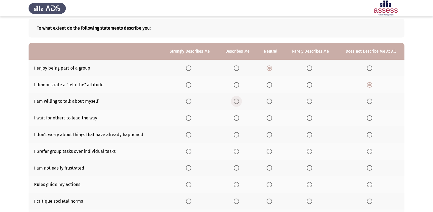
click at [235, 102] on span "Select an option" at bounding box center [235, 101] width 5 height 5
click at [235, 102] on input "Select an option" at bounding box center [235, 101] width 5 height 5
click at [272, 119] on span "Select an option" at bounding box center [268, 118] width 5 height 5
click at [272, 119] on input "Select an option" at bounding box center [268, 118] width 5 height 5
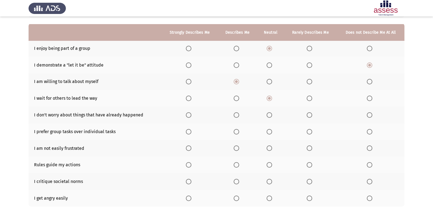
scroll to position [55, 0]
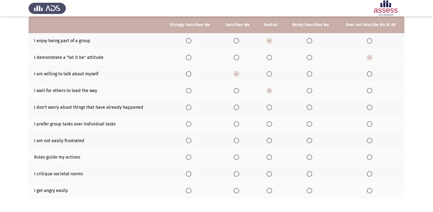
click at [190, 109] on span "Select an option" at bounding box center [188, 107] width 5 height 5
click at [190, 109] on input "Select an option" at bounding box center [188, 107] width 5 height 5
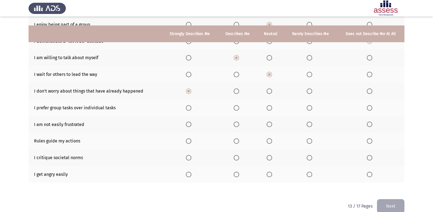
scroll to position [80, 0]
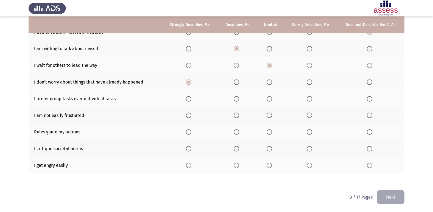
click at [239, 83] on span "Select an option" at bounding box center [235, 82] width 5 height 5
click at [239, 83] on input "Select an option" at bounding box center [235, 82] width 5 height 5
click at [311, 98] on span "Select an option" at bounding box center [308, 98] width 5 height 5
click at [311, 98] on input "Select an option" at bounding box center [308, 98] width 5 height 5
click at [193, 114] on label "Select an option" at bounding box center [190, 115] width 8 height 5
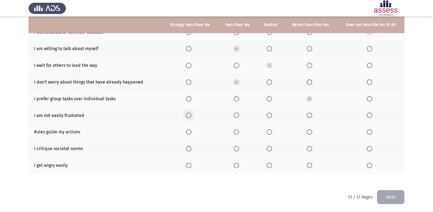
click at [191, 114] on input "Select an option" at bounding box center [188, 115] width 5 height 5
click at [189, 131] on span "Select an option" at bounding box center [188, 131] width 5 height 5
click at [189, 131] on input "Select an option" at bounding box center [188, 131] width 5 height 5
click at [370, 168] on span "Select an option" at bounding box center [369, 165] width 5 height 5
click at [370, 168] on input "Select an option" at bounding box center [369, 165] width 5 height 5
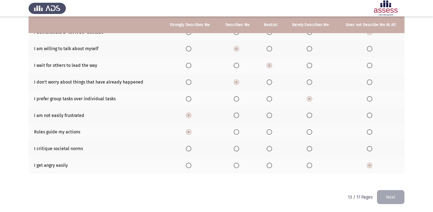
click at [272, 147] on span "Select an option" at bounding box center [268, 148] width 5 height 5
click at [272, 147] on input "Select an option" at bounding box center [268, 148] width 5 height 5
click at [395, 199] on button "Next" at bounding box center [390, 197] width 27 height 14
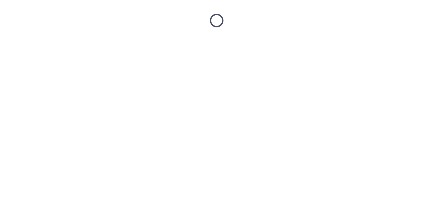
scroll to position [0, 0]
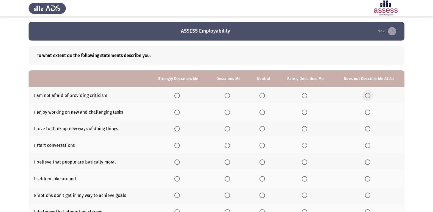
click at [369, 97] on span "Select an option" at bounding box center [367, 95] width 5 height 5
click at [369, 97] on input "Select an option" at bounding box center [367, 95] width 5 height 5
click at [182, 105] on th at bounding box center [178, 112] width 60 height 17
click at [182, 114] on label "Select an option" at bounding box center [178, 112] width 8 height 5
click at [180, 114] on input "Select an option" at bounding box center [176, 112] width 5 height 5
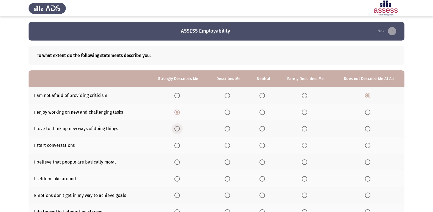
click at [176, 129] on span "Select an option" at bounding box center [176, 128] width 5 height 5
click at [176, 129] on input "Select an option" at bounding box center [176, 128] width 5 height 5
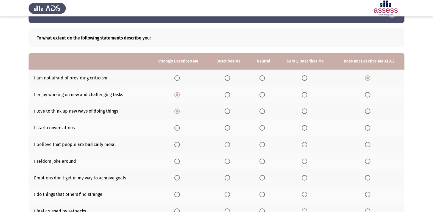
scroll to position [27, 0]
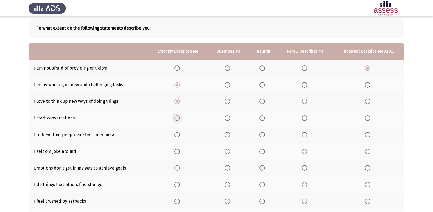
click at [175, 120] on span "Select an option" at bounding box center [176, 118] width 5 height 5
click at [175, 120] on input "Select an option" at bounding box center [176, 118] width 5 height 5
click at [258, 136] on th at bounding box center [263, 134] width 29 height 17
click at [263, 134] on span "Select an option" at bounding box center [261, 134] width 5 height 5
click at [263, 134] on input "Select an option" at bounding box center [261, 134] width 5 height 5
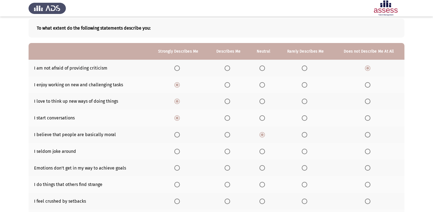
scroll to position [55, 0]
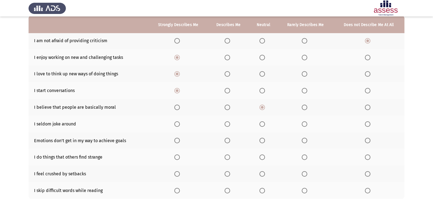
click at [308, 125] on label "Select an option" at bounding box center [306, 124] width 8 height 5
click at [307, 125] on input "Select an option" at bounding box center [304, 124] width 5 height 5
click at [175, 142] on span "Select an option" at bounding box center [176, 140] width 5 height 5
click at [175, 142] on input "Select an option" at bounding box center [176, 140] width 5 height 5
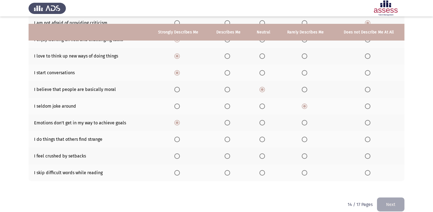
scroll to position [80, 0]
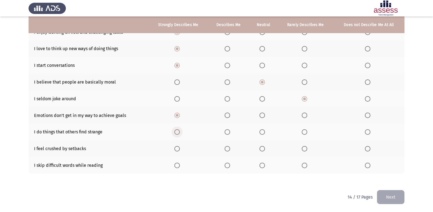
click at [175, 133] on span "Select an option" at bounding box center [176, 131] width 5 height 5
click at [175, 133] on input "Select an option" at bounding box center [176, 131] width 5 height 5
click at [304, 149] on span "Select an option" at bounding box center [304, 149] width 0 height 0
click at [304, 149] on input "Select an option" at bounding box center [304, 148] width 5 height 5
click at [177, 168] on span "Select an option" at bounding box center [176, 165] width 5 height 5
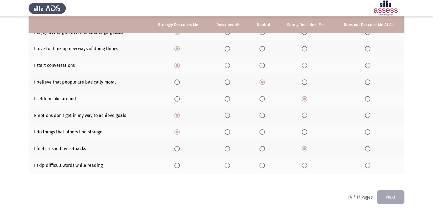
click at [177, 168] on input "Select an option" at bounding box center [176, 165] width 5 height 5
click at [364, 165] on th at bounding box center [368, 165] width 71 height 17
click at [370, 168] on span "Select an option" at bounding box center [367, 165] width 5 height 5
click at [370, 168] on input "Select an option" at bounding box center [367, 165] width 5 height 5
click at [392, 195] on button "Next" at bounding box center [390, 197] width 27 height 14
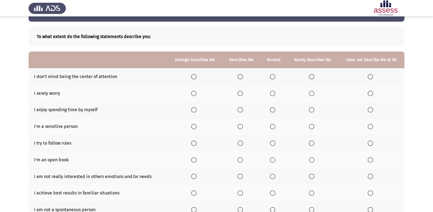
scroll to position [0, 0]
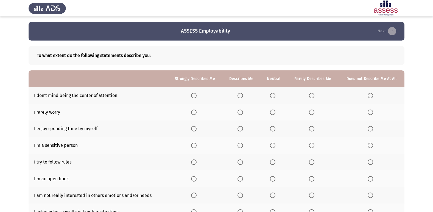
click at [313, 96] on span "Select an option" at bounding box center [311, 95] width 5 height 5
click at [313, 96] on input "Select an option" at bounding box center [311, 95] width 5 height 5
click at [275, 97] on span "Select an option" at bounding box center [272, 95] width 5 height 5
click at [275, 97] on input "Select an option" at bounding box center [272, 95] width 5 height 5
click at [241, 113] on span "Select an option" at bounding box center [239, 112] width 5 height 5
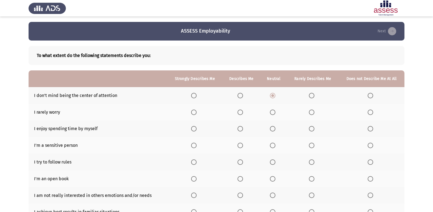
click at [241, 113] on input "Select an option" at bounding box center [239, 112] width 5 height 5
click at [274, 111] on span "Select an option" at bounding box center [272, 112] width 5 height 5
click at [274, 111] on input "Select an option" at bounding box center [272, 112] width 5 height 5
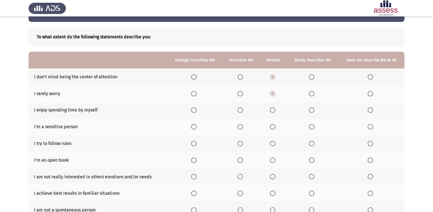
scroll to position [27, 0]
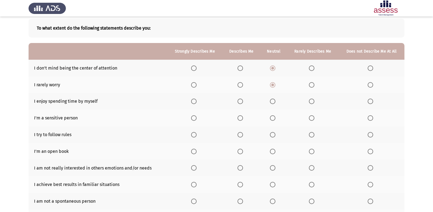
click at [196, 101] on span "Select an option" at bounding box center [193, 101] width 5 height 5
click at [196, 101] on input "Select an option" at bounding box center [193, 101] width 5 height 5
click at [273, 122] on th at bounding box center [273, 118] width 27 height 17
click at [275, 120] on span "Select an option" at bounding box center [272, 118] width 5 height 5
click at [275, 120] on input "Select an option" at bounding box center [272, 118] width 5 height 5
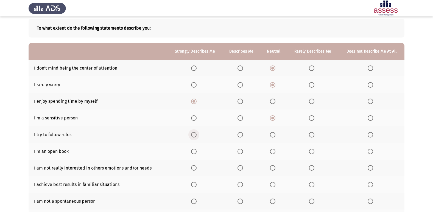
click at [194, 134] on span "Select an option" at bounding box center [193, 134] width 5 height 5
click at [194, 134] on input "Select an option" at bounding box center [193, 134] width 5 height 5
click at [270, 151] on th at bounding box center [273, 151] width 27 height 17
click at [271, 152] on span "Select an option" at bounding box center [272, 151] width 5 height 5
click at [271, 152] on input "Select an option" at bounding box center [272, 151] width 5 height 5
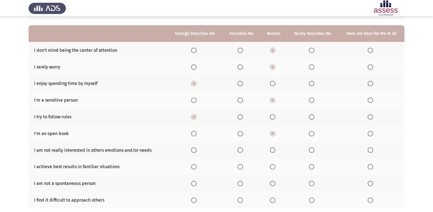
scroll to position [55, 0]
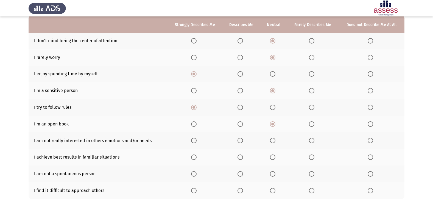
click at [310, 142] on span "Select an option" at bounding box center [311, 140] width 5 height 5
click at [310, 142] on input "Select an option" at bounding box center [311, 140] width 5 height 5
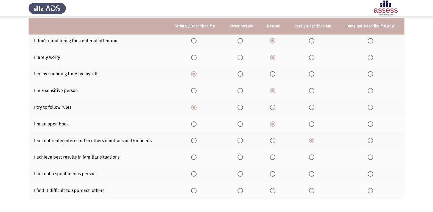
scroll to position [80, 0]
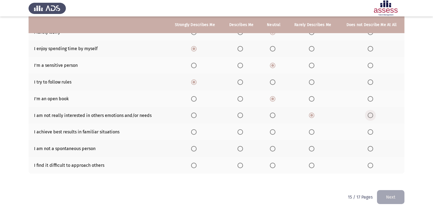
click at [368, 115] on span "Select an option" at bounding box center [369, 115] width 5 height 5
click at [368, 115] on input "Select an option" at bounding box center [369, 115] width 5 height 5
click at [312, 133] on span "Select an option" at bounding box center [311, 131] width 5 height 5
click at [312, 133] on input "Select an option" at bounding box center [311, 131] width 5 height 5
click at [369, 132] on span "Select an option" at bounding box center [369, 131] width 5 height 5
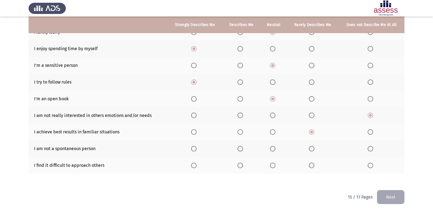
click at [369, 132] on input "Select an option" at bounding box center [369, 131] width 5 height 5
click at [310, 150] on span "Select an option" at bounding box center [311, 148] width 5 height 5
click at [310, 150] on input "Select an option" at bounding box center [311, 148] width 5 height 5
click at [275, 165] on span "Select an option" at bounding box center [272, 165] width 5 height 5
click at [275, 165] on input "Select an option" at bounding box center [272, 165] width 5 height 5
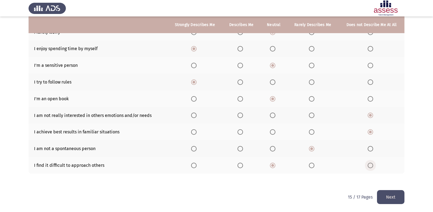
click at [369, 166] on span "Select an option" at bounding box center [369, 165] width 5 height 5
click at [369, 166] on input "Select an option" at bounding box center [369, 165] width 5 height 5
click at [395, 198] on button "Next" at bounding box center [390, 197] width 27 height 14
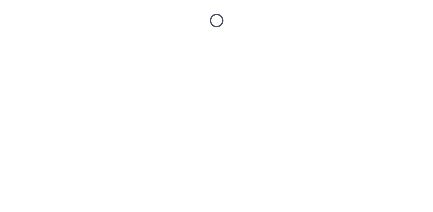
scroll to position [0, 0]
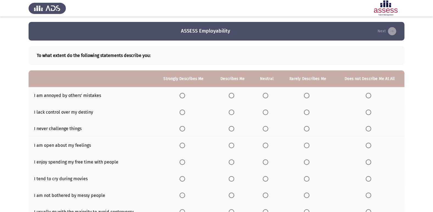
click at [370, 94] on span "Select an option" at bounding box center [367, 95] width 5 height 5
click at [370, 94] on input "Select an option" at bounding box center [367, 95] width 5 height 5
click at [307, 95] on span "Select an option" at bounding box center [306, 95] width 5 height 5
click at [307, 95] on input "Select an option" at bounding box center [306, 95] width 5 height 5
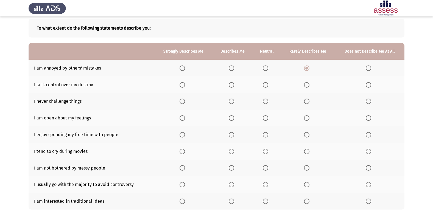
click at [308, 85] on span "Select an option" at bounding box center [306, 84] width 5 height 5
click at [308, 85] on input "Select an option" at bounding box center [306, 84] width 5 height 5
click at [370, 101] on span "Select an option" at bounding box center [367, 101] width 5 height 5
click at [370, 101] on input "Select an option" at bounding box center [367, 101] width 5 height 5
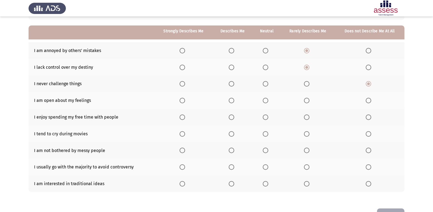
scroll to position [55, 0]
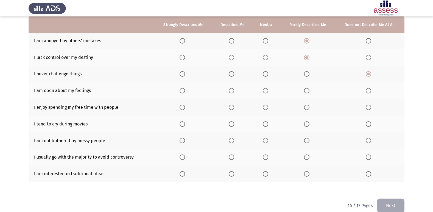
click at [266, 89] on span "Select an option" at bounding box center [265, 90] width 5 height 5
click at [266, 89] on input "Select an option" at bounding box center [265, 90] width 5 height 5
click at [232, 105] on span "Select an option" at bounding box center [231, 107] width 5 height 5
click at [232, 105] on input "Select an option" at bounding box center [231, 107] width 5 height 5
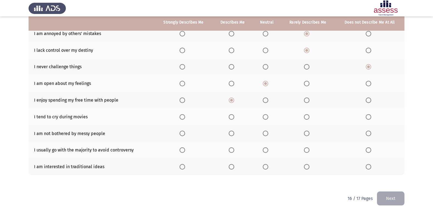
scroll to position [63, 0]
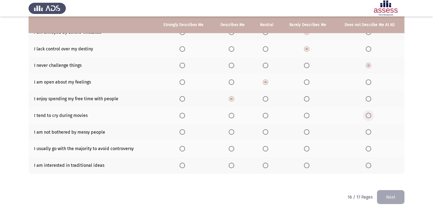
click at [370, 117] on span "Select an option" at bounding box center [367, 115] width 5 height 5
click at [370, 117] on input "Select an option" at bounding box center [367, 115] width 5 height 5
click at [268, 115] on span "Select an option" at bounding box center [265, 115] width 5 height 5
click at [268, 115] on input "Select an option" at bounding box center [265, 115] width 5 height 5
click at [367, 132] on span "Select an option" at bounding box center [367, 131] width 5 height 5
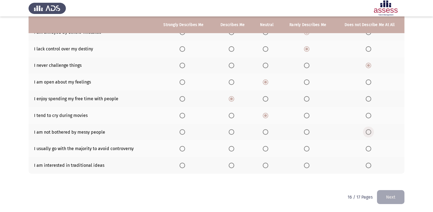
click at [367, 132] on input "Select an option" at bounding box center [367, 131] width 5 height 5
click at [366, 148] on span "Select an option" at bounding box center [367, 148] width 5 height 5
click at [366, 148] on input "Select an option" at bounding box center [367, 148] width 5 height 5
click at [368, 166] on span "Select an option" at bounding box center [367, 165] width 5 height 5
click at [368, 166] on input "Select an option" at bounding box center [367, 165] width 5 height 5
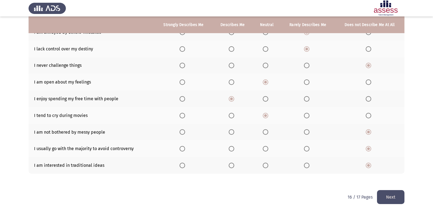
click at [396, 193] on button "Next" at bounding box center [390, 197] width 27 height 14
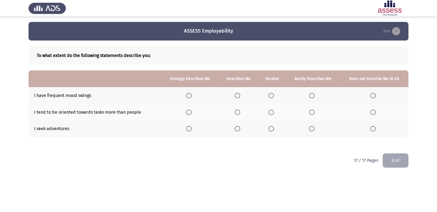
click at [377, 97] on label "Select an option" at bounding box center [374, 95] width 8 height 5
click at [376, 97] on input "Select an option" at bounding box center [372, 95] width 5 height 5
click at [191, 126] on mat-radio-button "Select an option" at bounding box center [190, 129] width 8 height 6
click at [188, 129] on span "Select an option" at bounding box center [188, 128] width 5 height 5
click at [188, 129] on input "Select an option" at bounding box center [188, 128] width 5 height 5
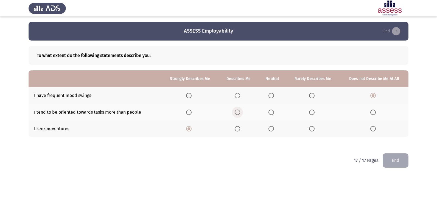
click at [235, 112] on span "Select an option" at bounding box center [237, 112] width 5 height 5
click at [235, 112] on input "Select an option" at bounding box center [237, 112] width 5 height 5
click at [400, 162] on button "End" at bounding box center [395, 161] width 26 height 14
